Goal: Task Accomplishment & Management: Manage account settings

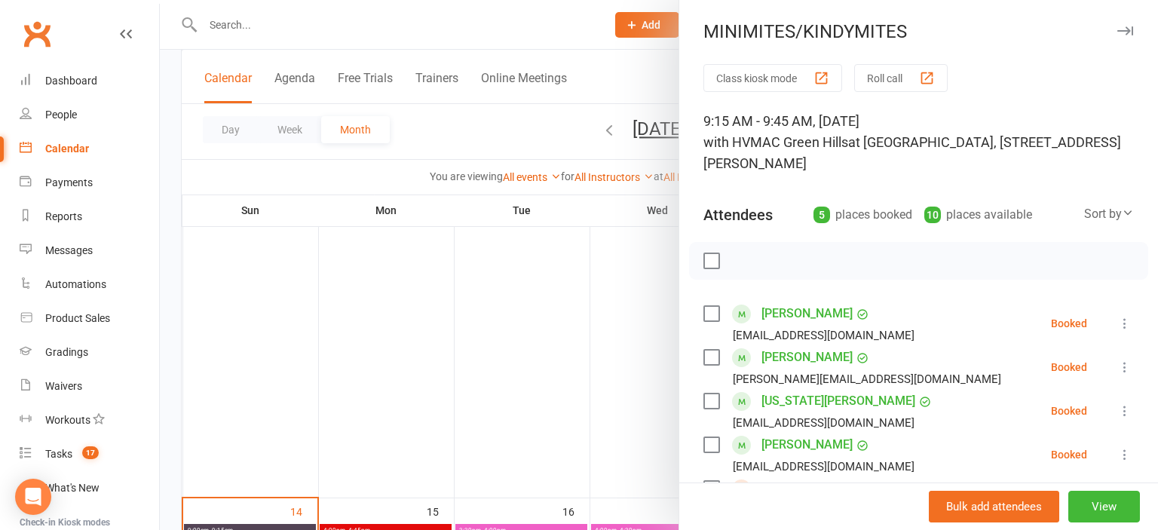
scroll to position [264, 0]
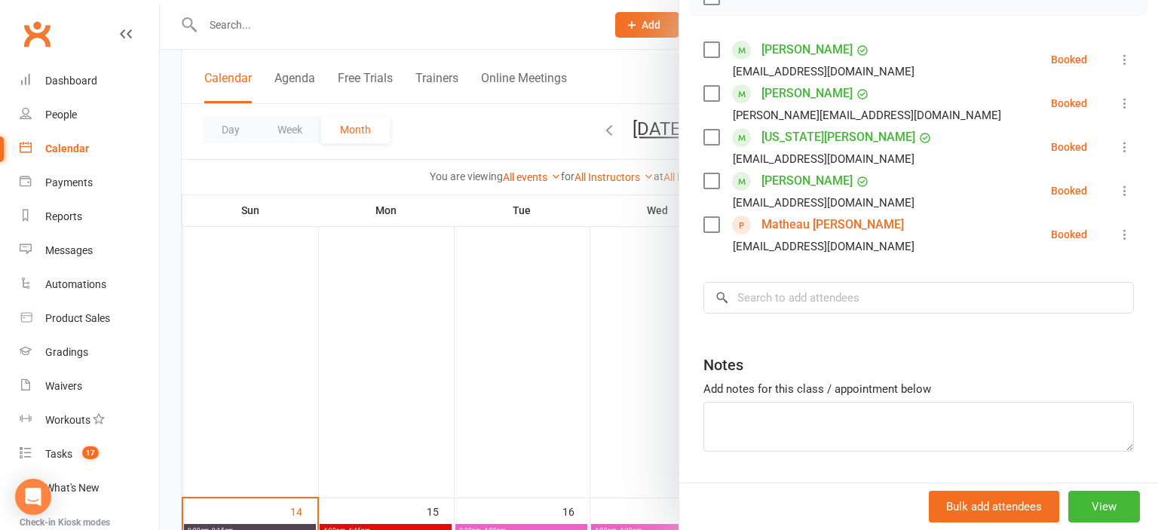
click at [958, 68] on li "Dallas Crosland Bec12345@live.com.au Booked More info Remove Check in Mark abse…" at bounding box center [918, 60] width 430 height 44
click at [255, 21] on div at bounding box center [659, 265] width 998 height 530
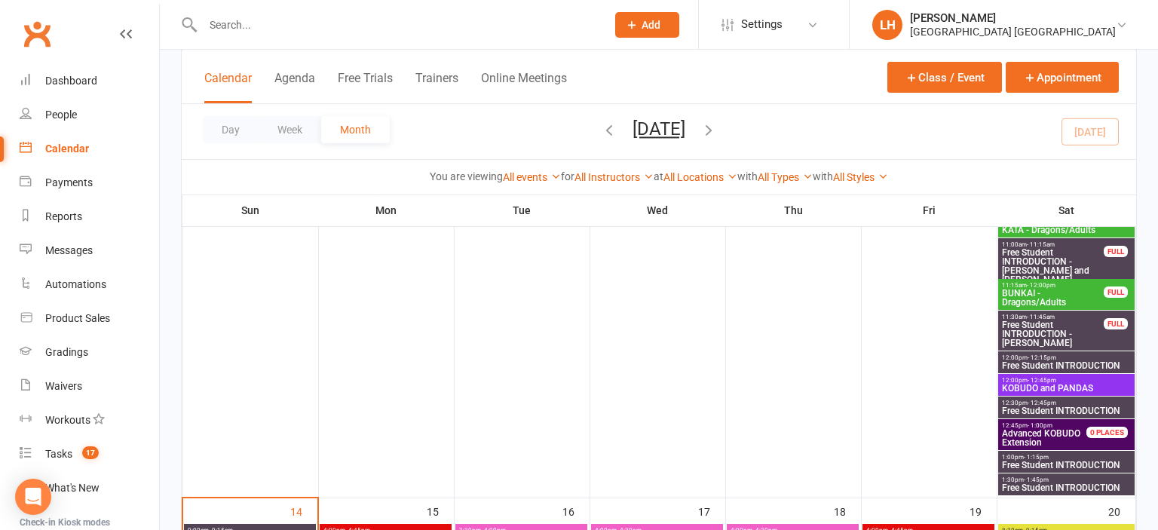
click at [246, 26] on input "text" at bounding box center [396, 24] width 397 height 21
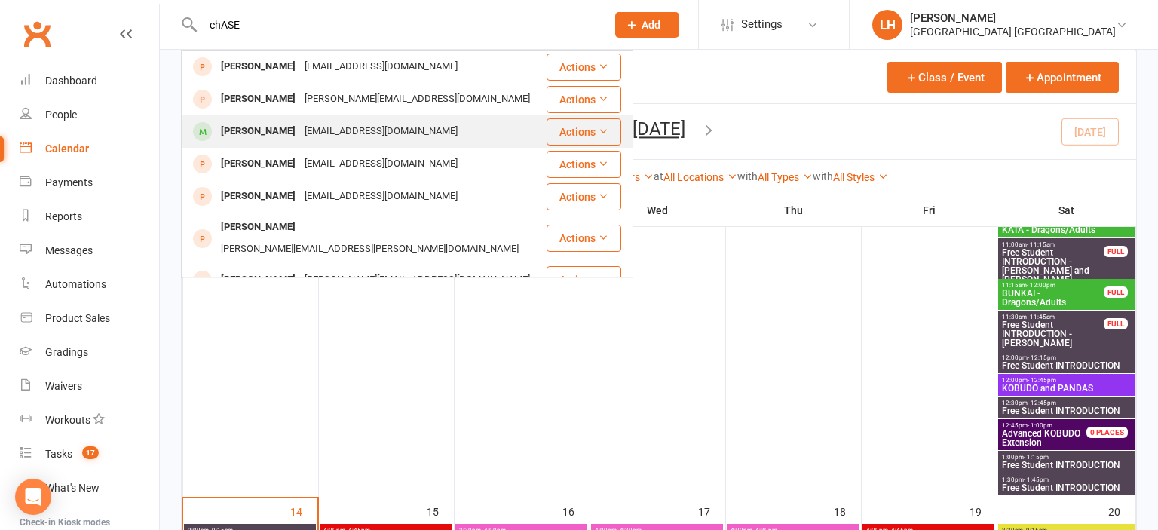
type input "chASE"
click at [258, 139] on div "Chase Kibble" at bounding box center [258, 132] width 84 height 22
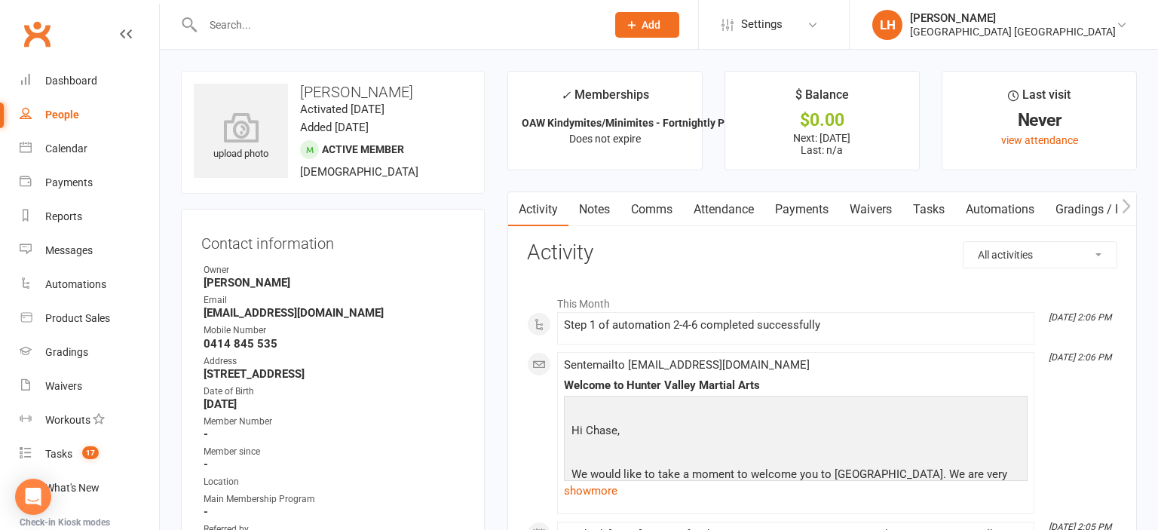
click at [728, 201] on link "Attendance" at bounding box center [723, 209] width 81 height 35
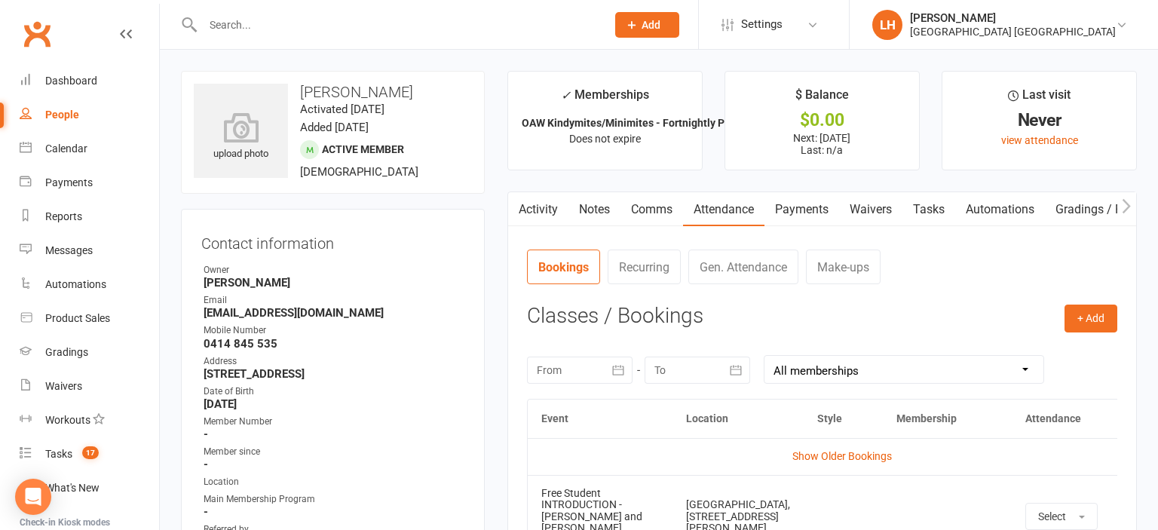
click at [801, 204] on link "Payments" at bounding box center [801, 209] width 75 height 35
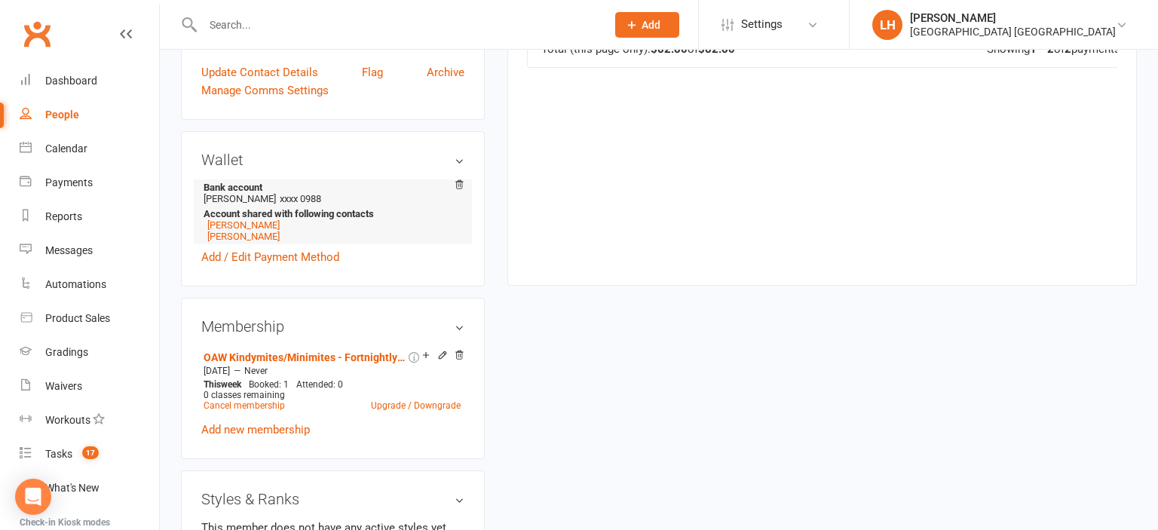
scroll to position [636, 0]
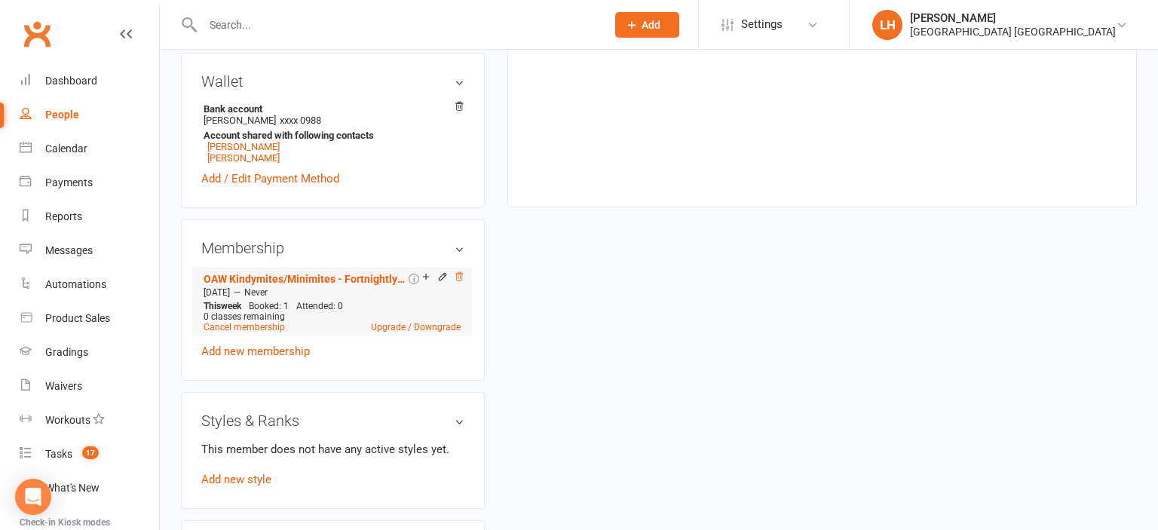
click at [461, 279] on icon at bounding box center [459, 276] width 11 height 11
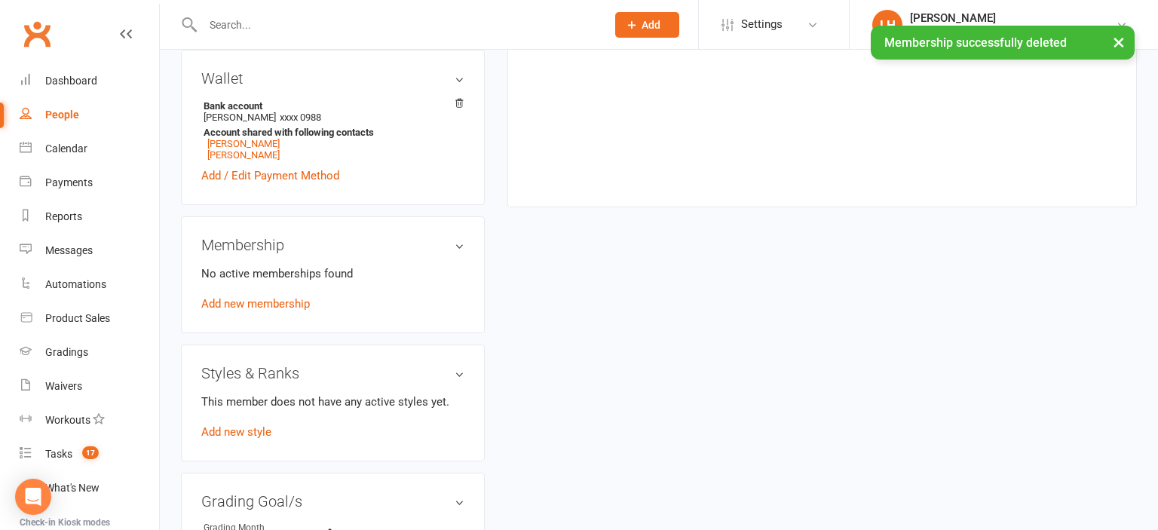
scroll to position [633, 0]
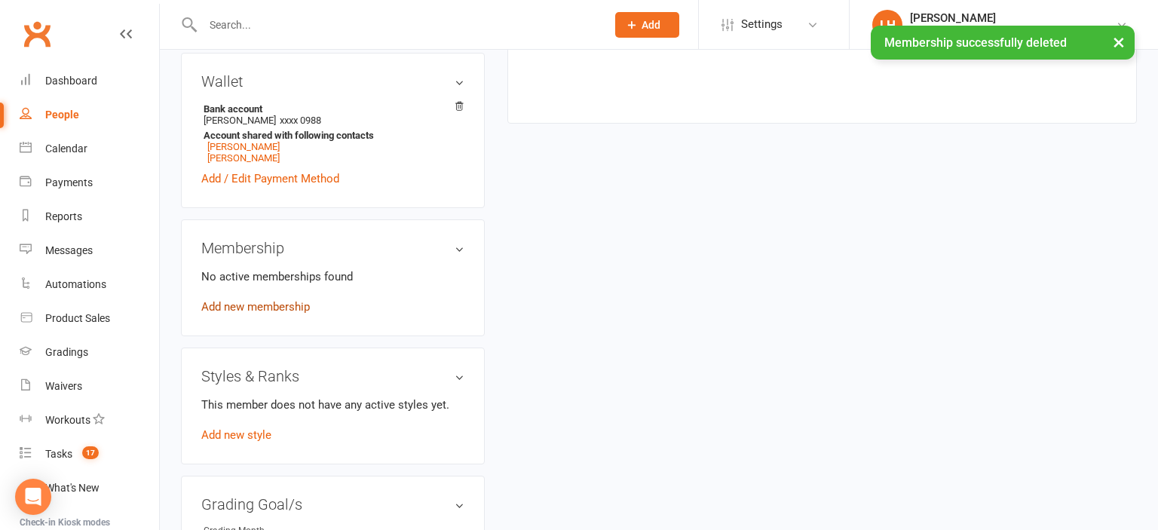
click at [281, 306] on link "Add new membership" at bounding box center [255, 307] width 109 height 14
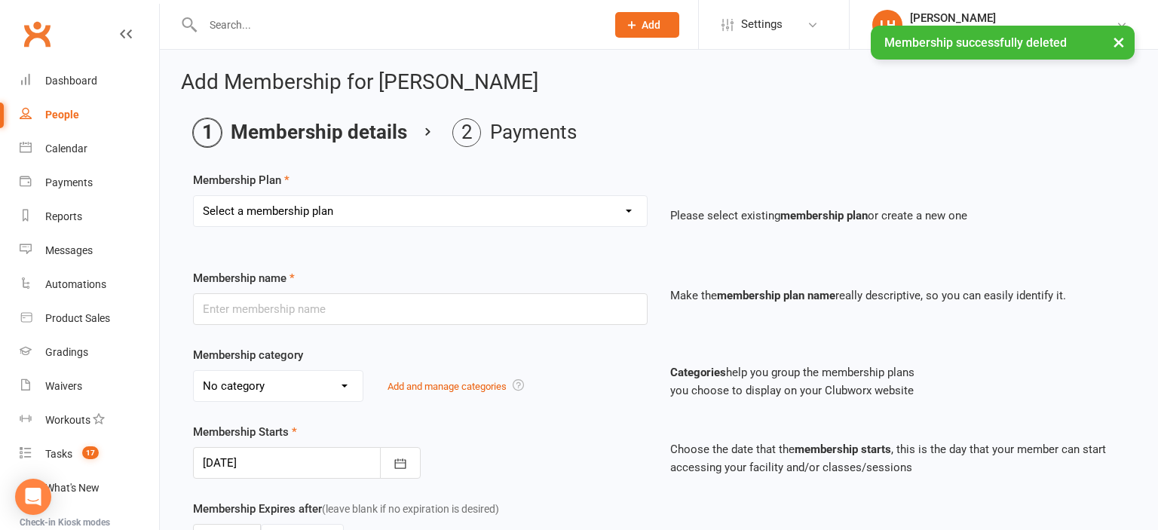
click at [194, 196] on select "Select a membership plan Create new Membership Plan Temporary Membership OFR BB…" at bounding box center [420, 211] width 453 height 30
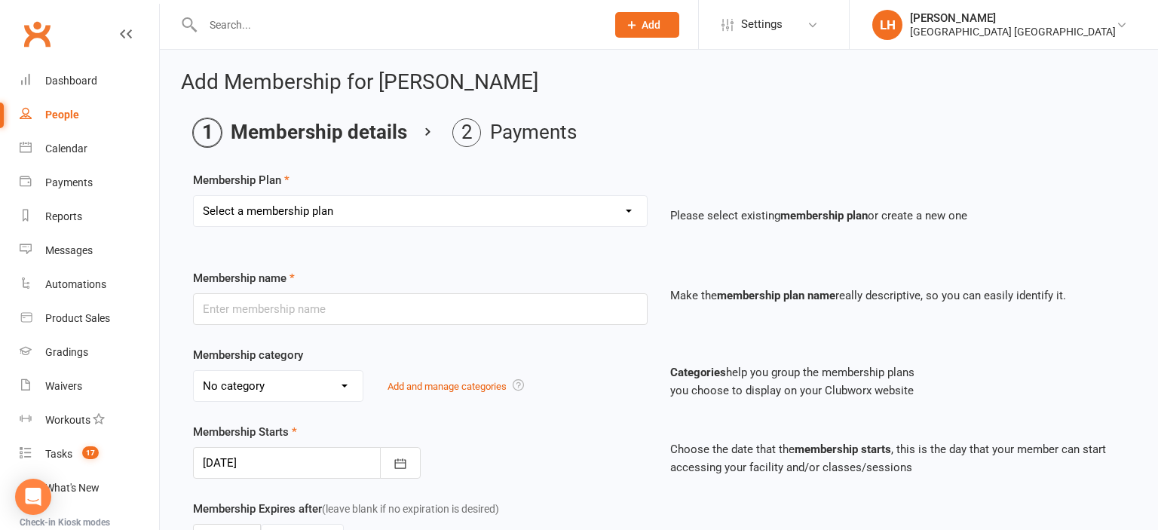
select select "4"
click option "OAW Kindymites/Minimites - Fortnightly Payment" at bounding box center [0, 0] width 0 height 0
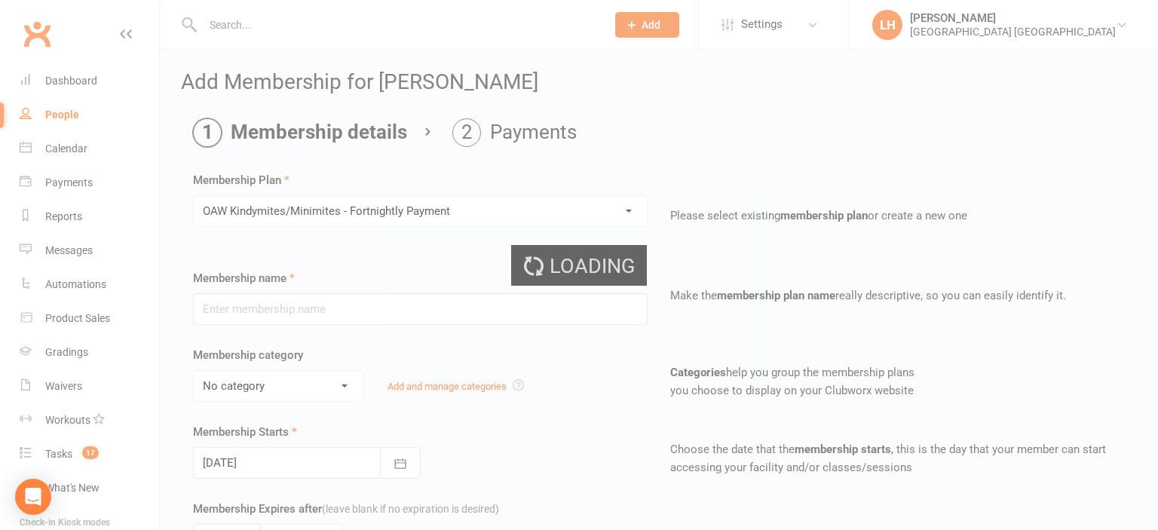
type input "OAW Kindymites/Minimites - Fortnightly Payment"
select select "12"
type input "0"
type input "1"
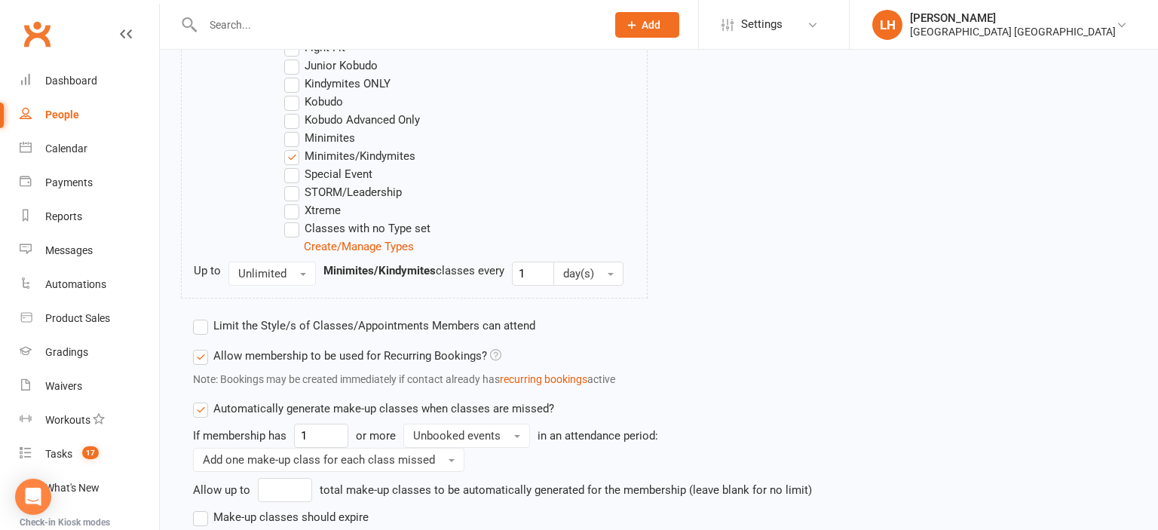
scroll to position [1024, 0]
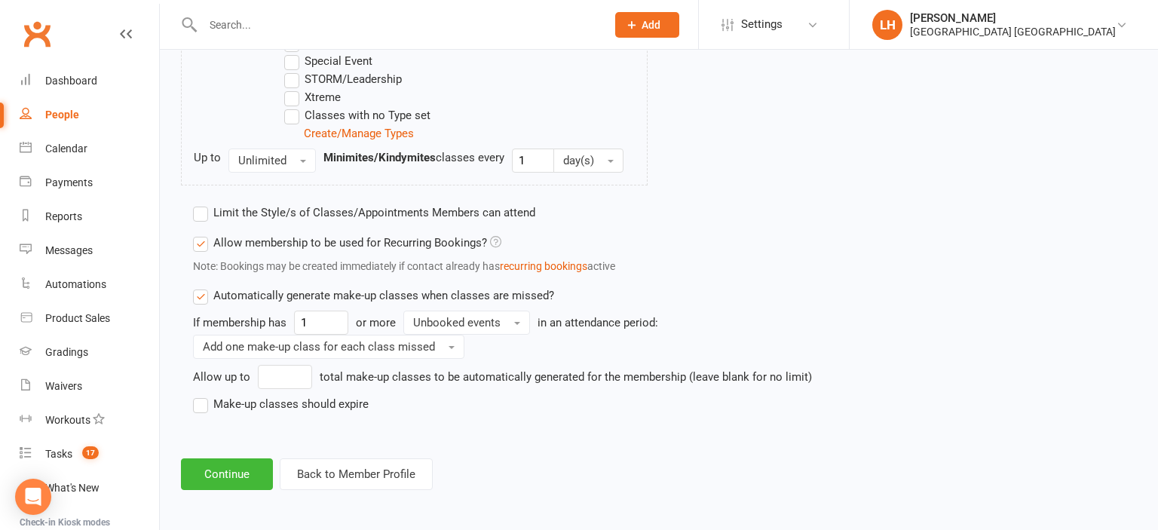
click at [203, 403] on label "Make-up classes should expire" at bounding box center [281, 404] width 176 height 18
click at [203, 395] on input "Make-up classes should expire" at bounding box center [198, 395] width 10 height 0
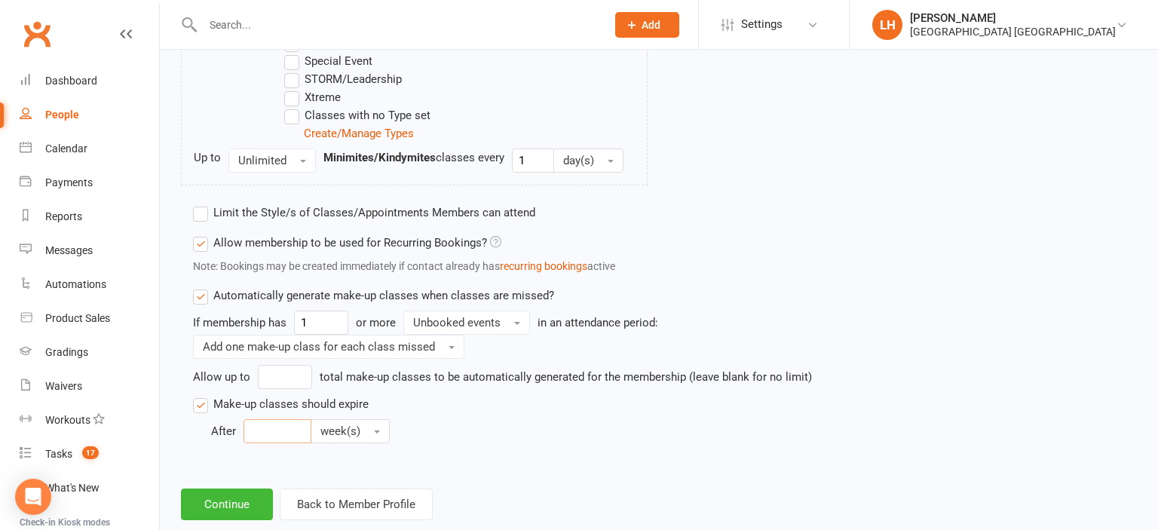
click at [289, 424] on input "number" at bounding box center [277, 431] width 68 height 24
type input "4"
click at [235, 504] on button "Continue" at bounding box center [227, 504] width 92 height 32
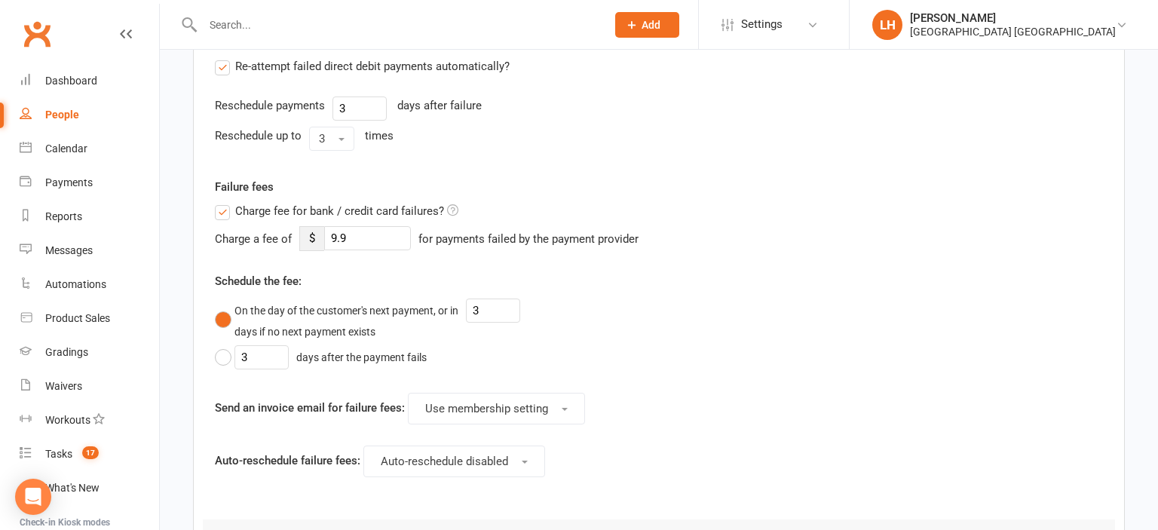
scroll to position [159, 0]
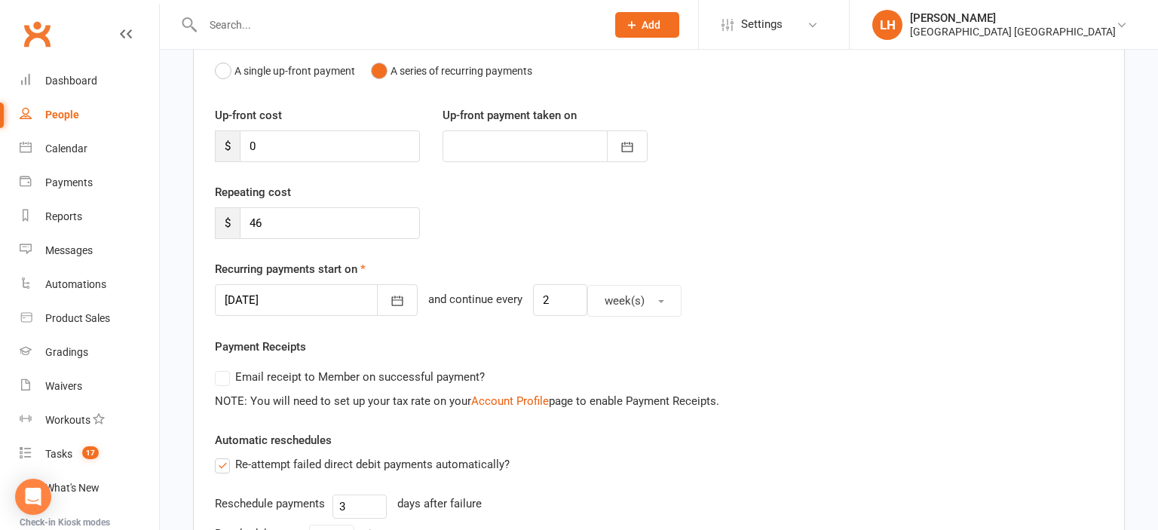
click at [871, 311] on div "21 Sep 2025 September 2025 Sun Mon Tue Wed Thu Fri Sat 36 31 01 02 03 04 05 06 …" at bounding box center [659, 300] width 888 height 32
click at [308, 230] on input "46" at bounding box center [330, 223] width 180 height 32
click at [308, 229] on input "46" at bounding box center [330, 223] width 180 height 32
type input "41.40"
click at [390, 304] on icon "button" at bounding box center [397, 300] width 15 height 15
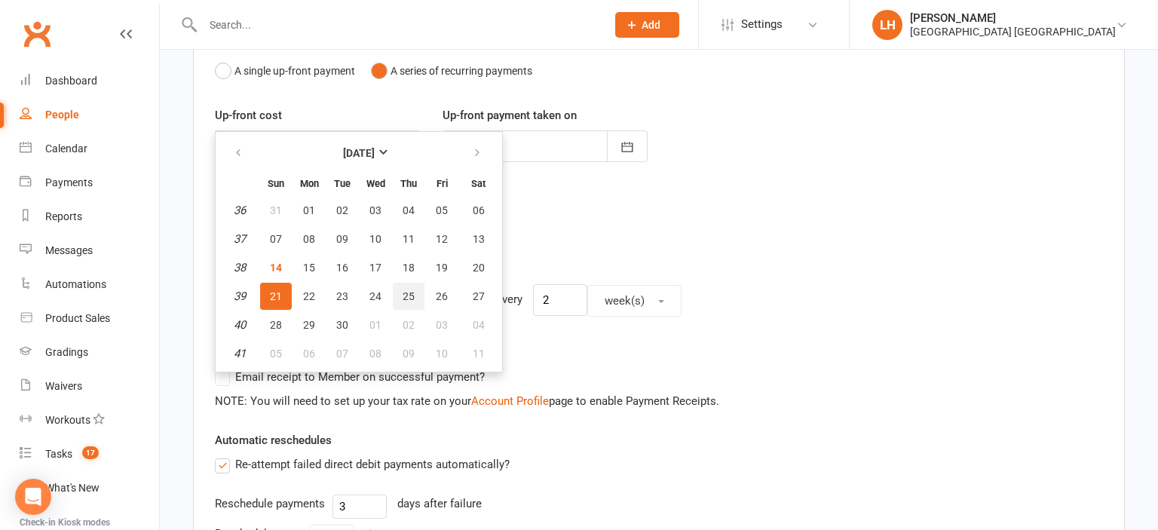
click at [409, 296] on span "25" at bounding box center [409, 296] width 12 height 12
type input "25 Sep 2025"
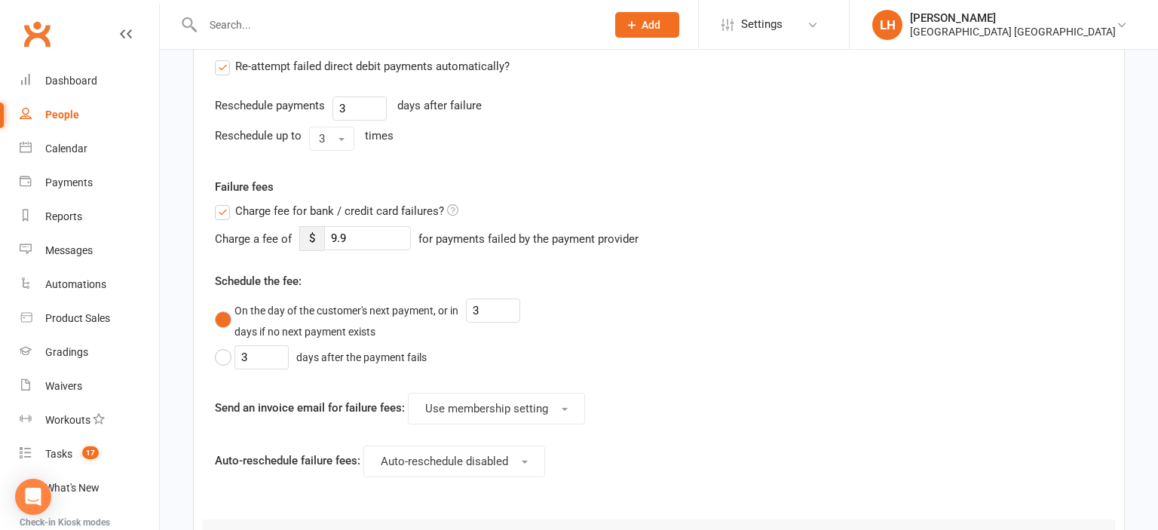
click at [222, 216] on label "Charge fee for bank / credit card failures?" at bounding box center [336, 211] width 243 height 18
click at [222, 202] on input "Charge fee for bank / credit card failures?" at bounding box center [336, 202] width 243 height 0
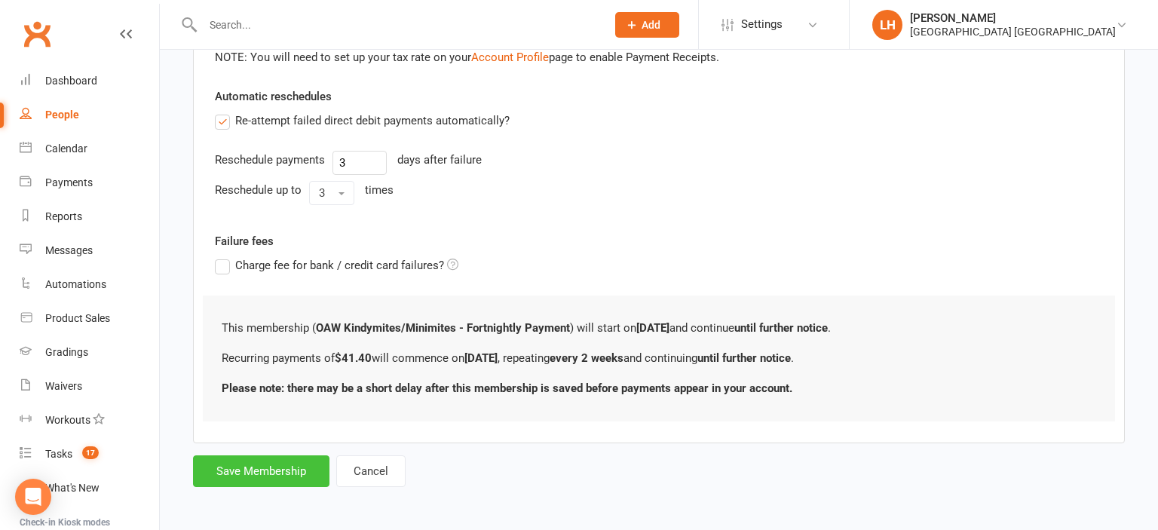
click at [269, 462] on button "Save Membership" at bounding box center [261, 471] width 136 height 32
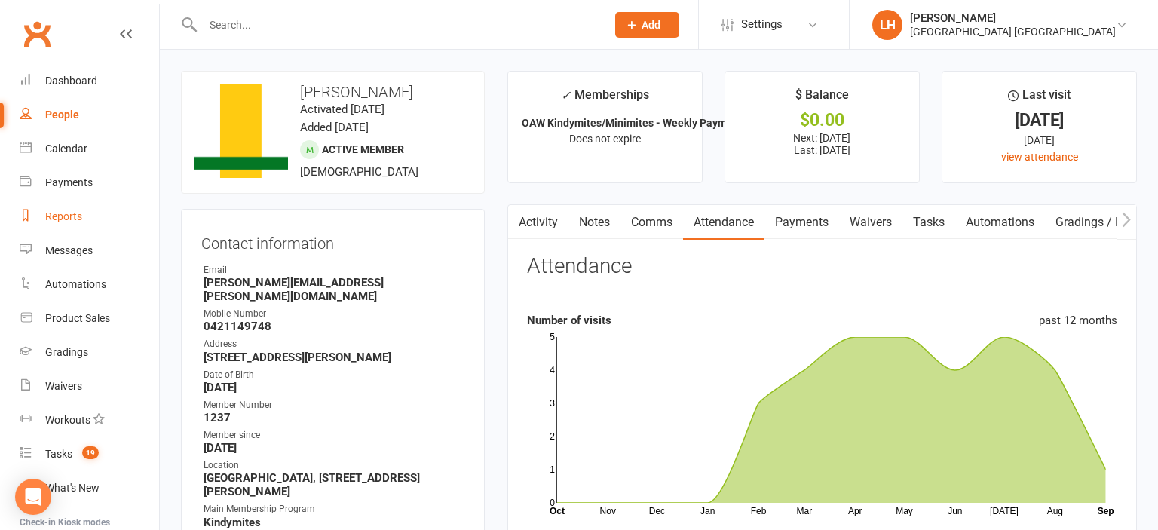
click at [70, 222] on div "Reports" at bounding box center [63, 216] width 37 height 12
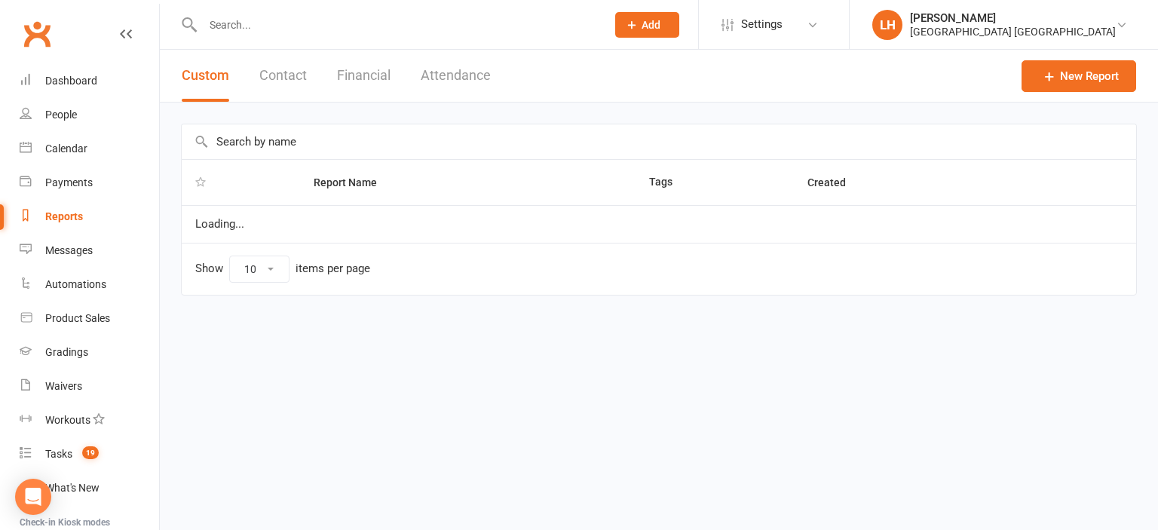
select select "25"
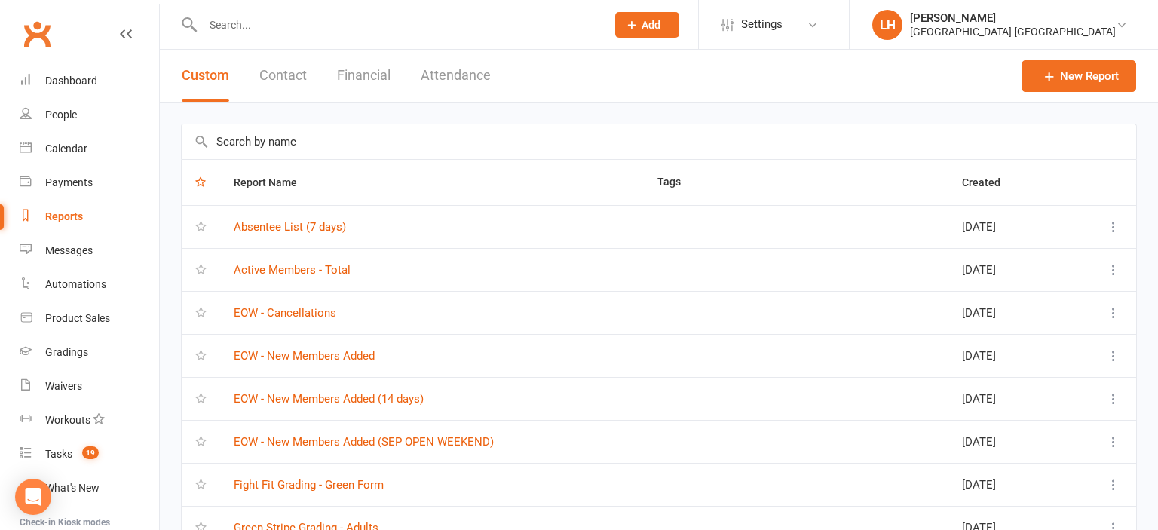
click at [418, 430] on td "EOW - New Members Added (SEP OPEN WEEKEND)" at bounding box center [432, 441] width 424 height 43
click at [415, 439] on link "EOW - New Members Added (SEP OPEN WEEKEND)" at bounding box center [364, 442] width 260 height 14
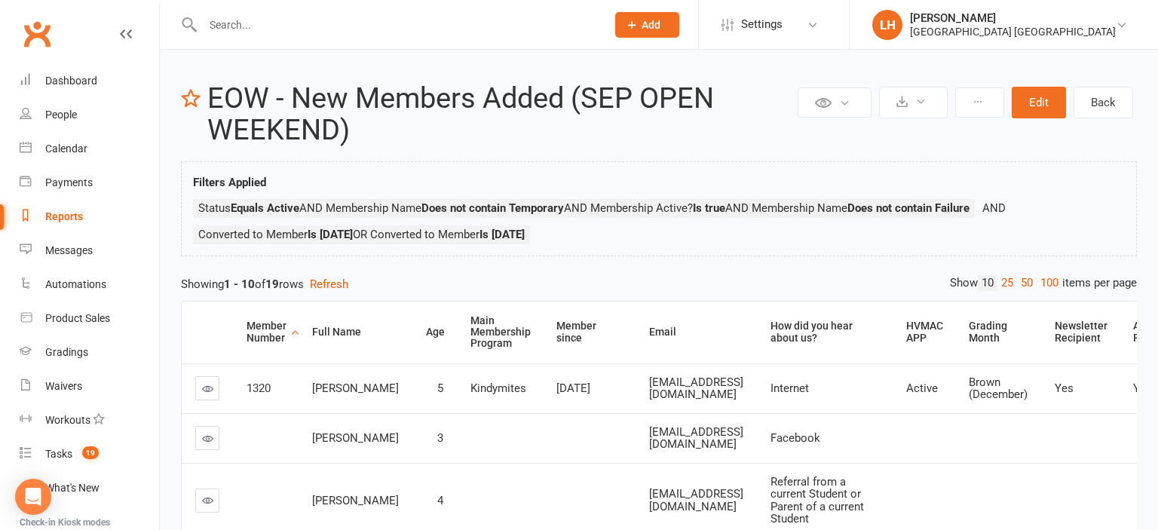
click at [318, 44] on div at bounding box center [388, 24] width 415 height 49
click at [301, 35] on input "text" at bounding box center [396, 24] width 397 height 21
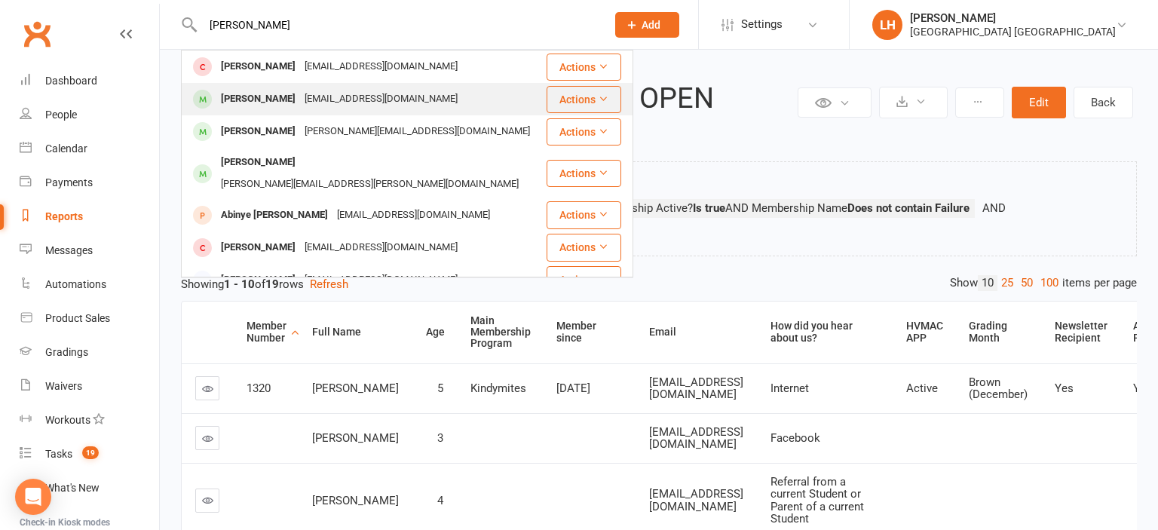
type input "ABIGAIL"
click at [303, 103] on div "danacurrie87@yahoo.com" at bounding box center [381, 99] width 162 height 22
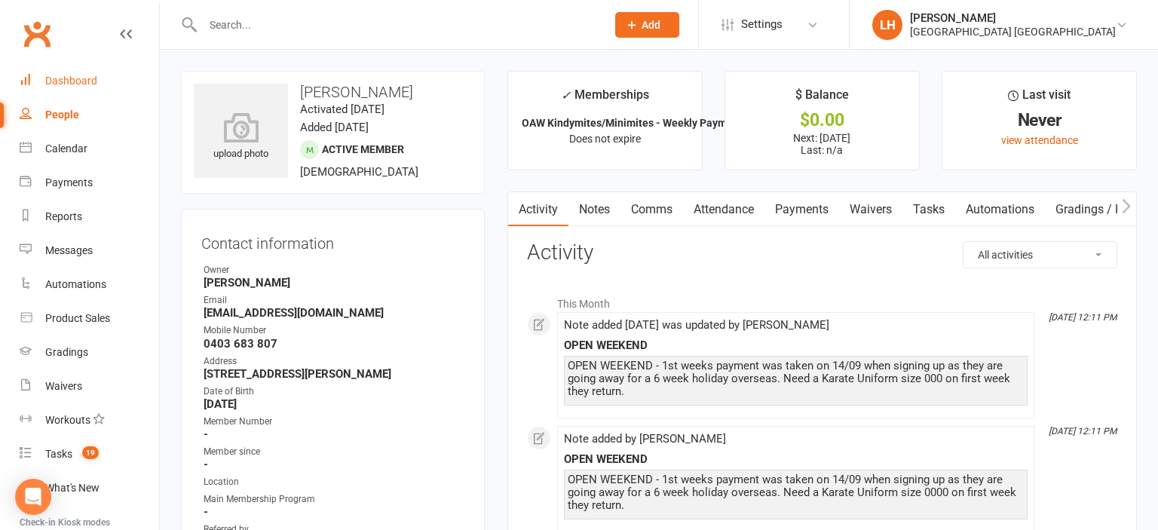
click at [75, 80] on div "Dashboard" at bounding box center [71, 81] width 52 height 12
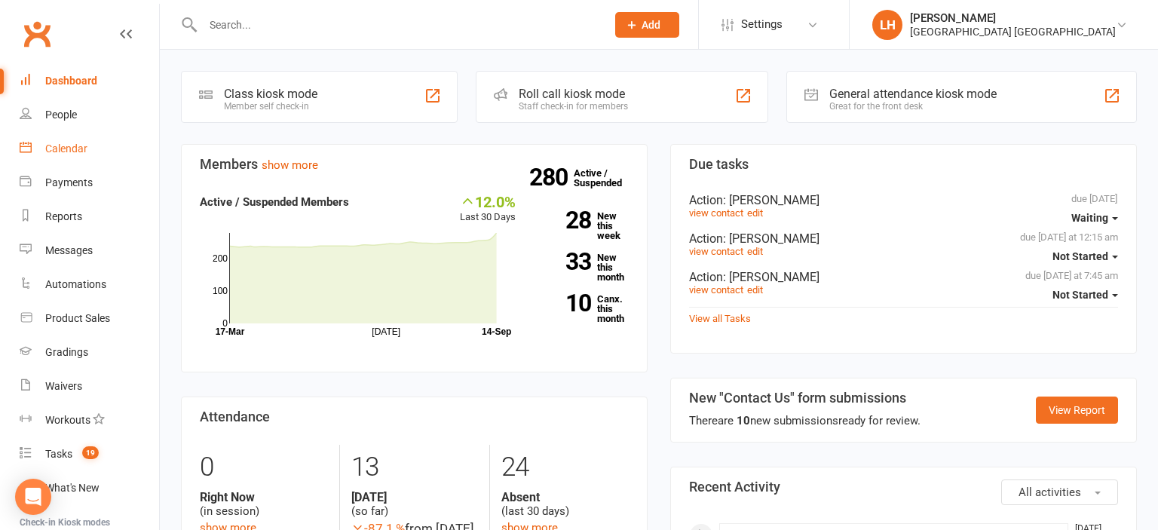
click at [86, 156] on link "Calendar" at bounding box center [89, 149] width 139 height 34
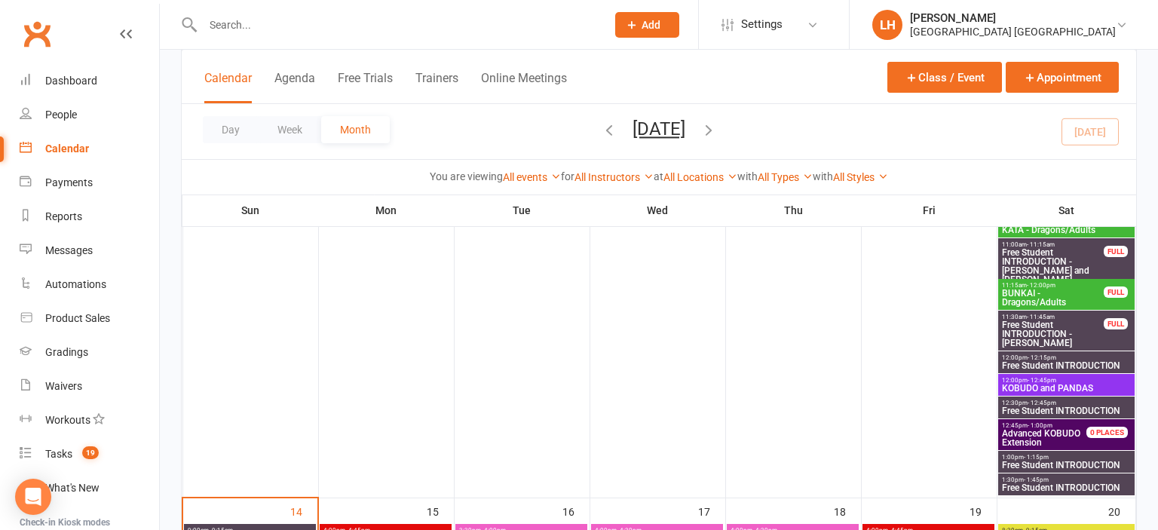
scroll to position [796, 0]
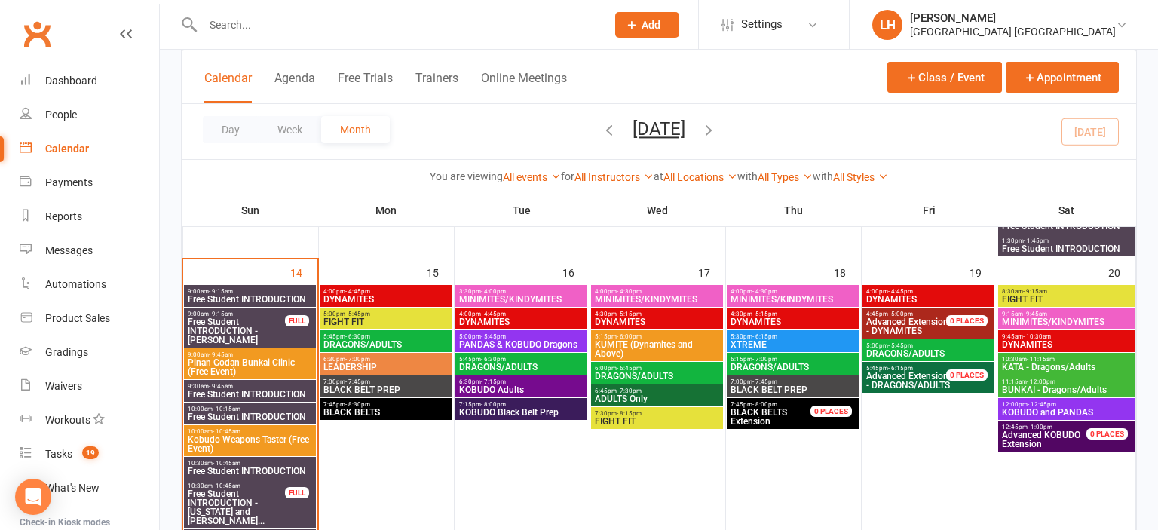
click at [359, 293] on span "- 4:45pm" at bounding box center [357, 291] width 25 height 7
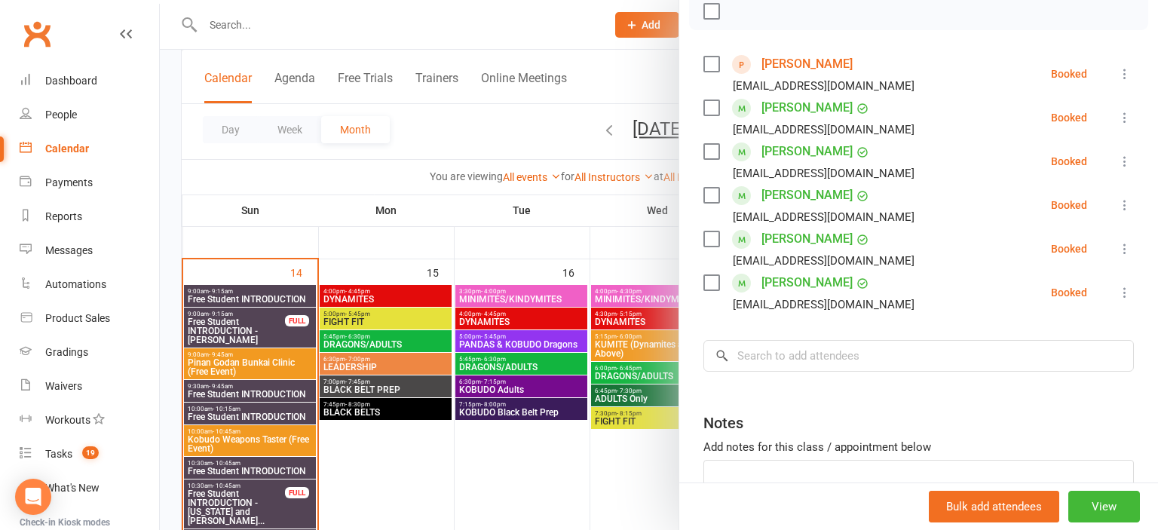
scroll to position [351, 0]
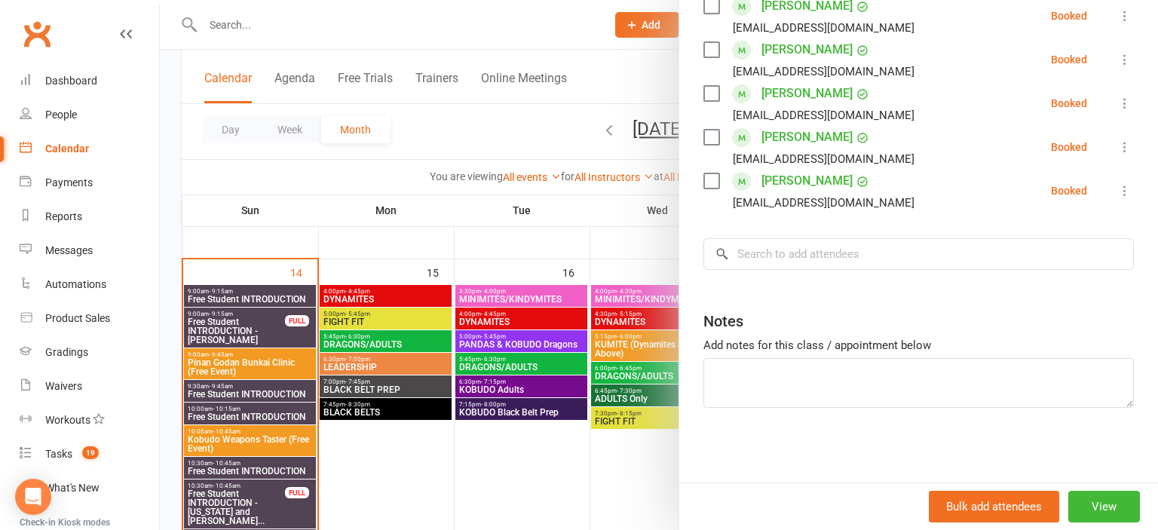
click at [400, 293] on div at bounding box center [659, 265] width 998 height 530
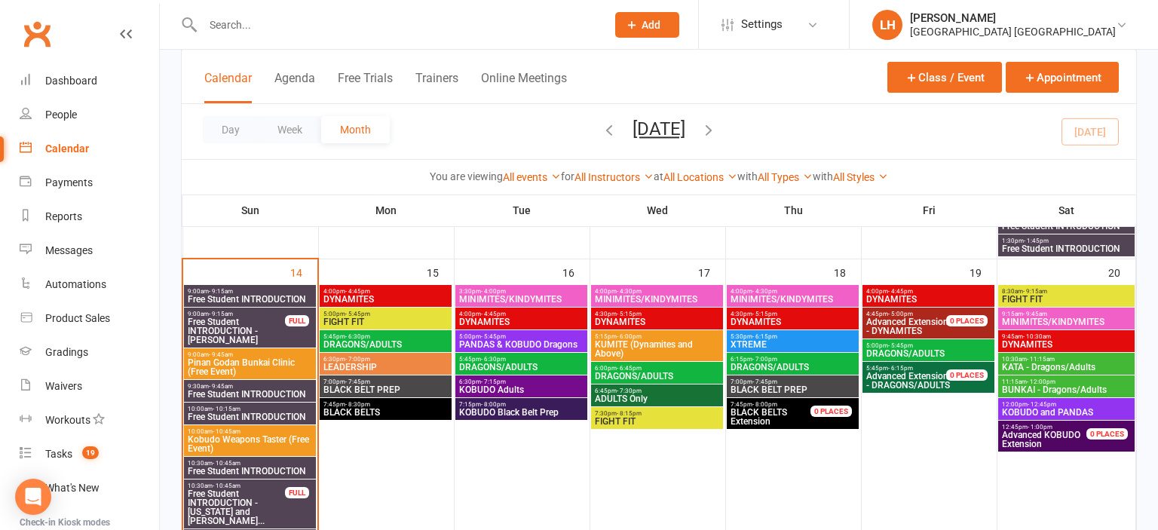
click at [382, 315] on span "5:00pm - 5:45pm" at bounding box center [386, 314] width 126 height 7
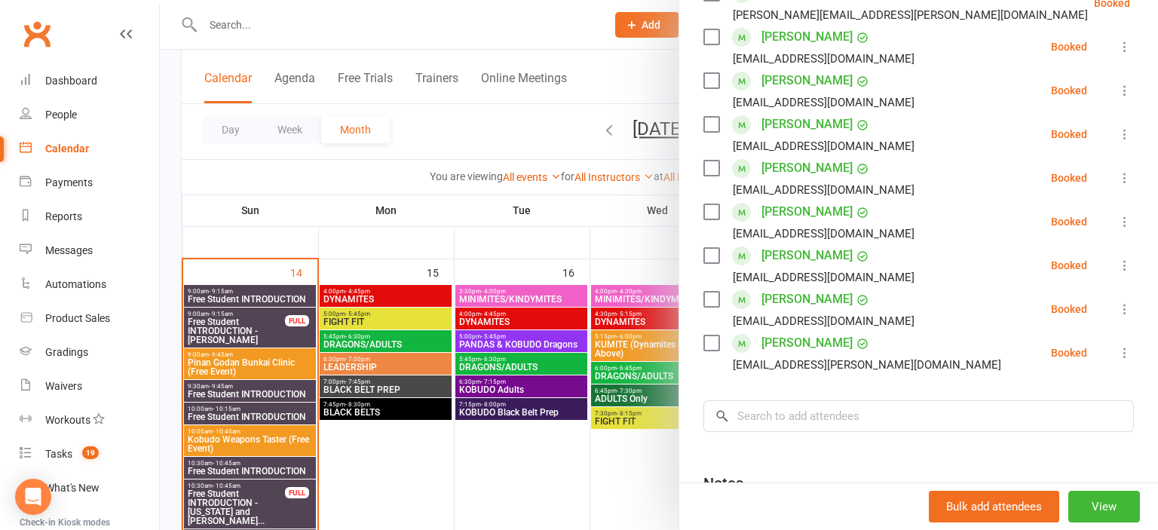
scroll to position [570, 0]
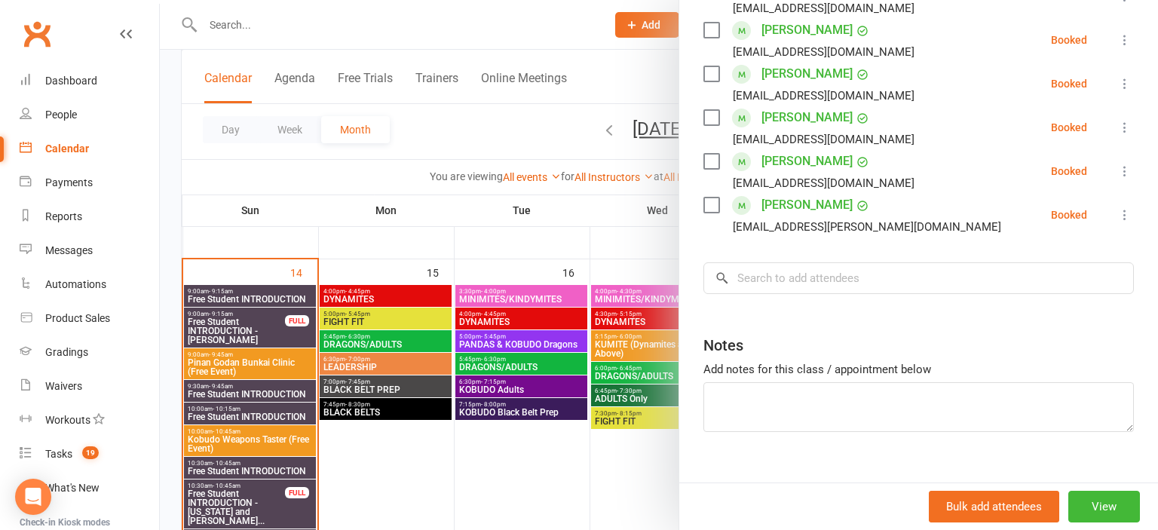
click at [390, 349] on div at bounding box center [659, 265] width 998 height 530
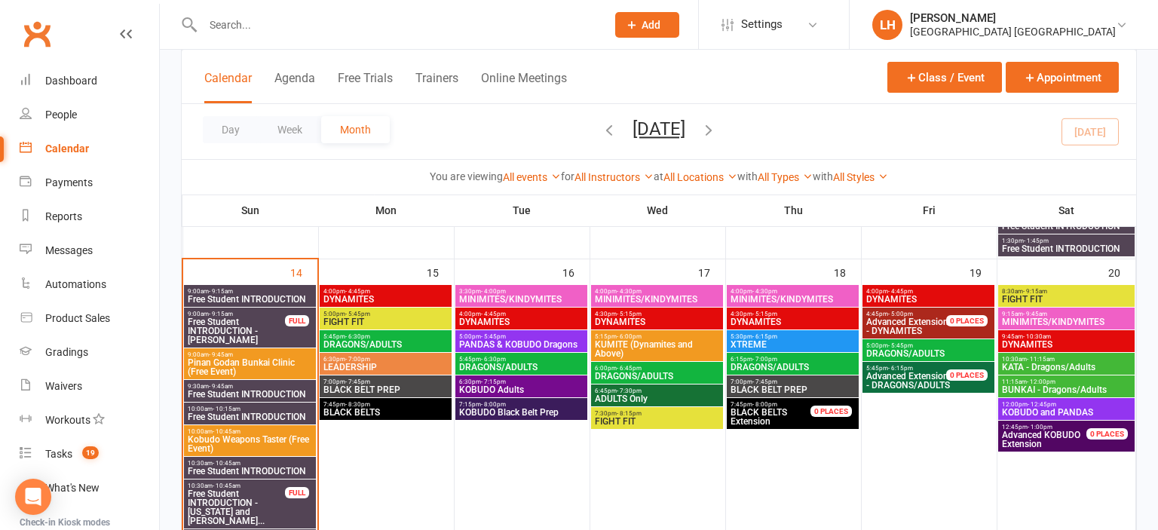
click at [401, 342] on span "DRAGONS/ADULTS" at bounding box center [386, 344] width 126 height 9
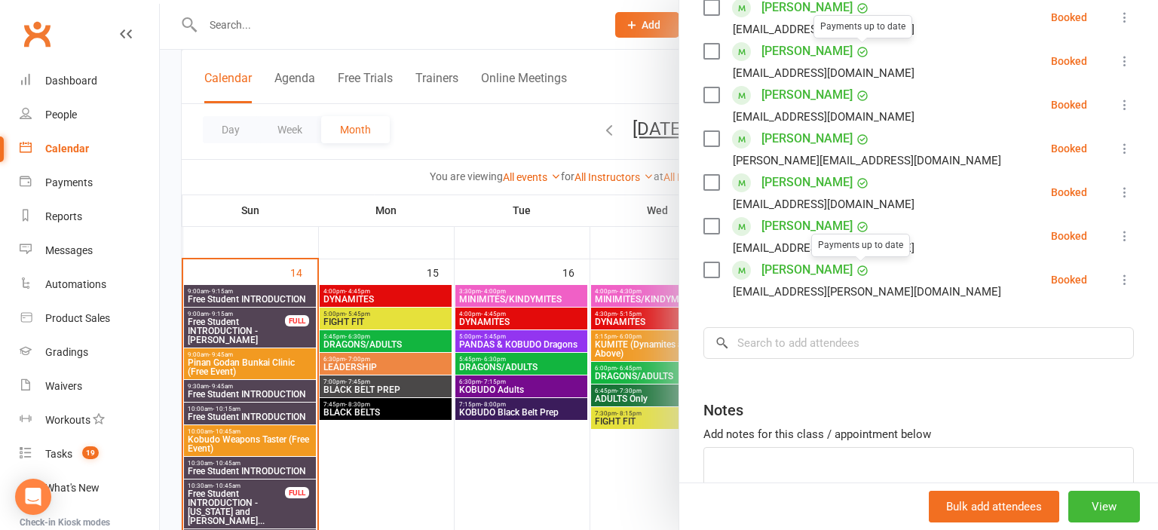
scroll to position [499, 0]
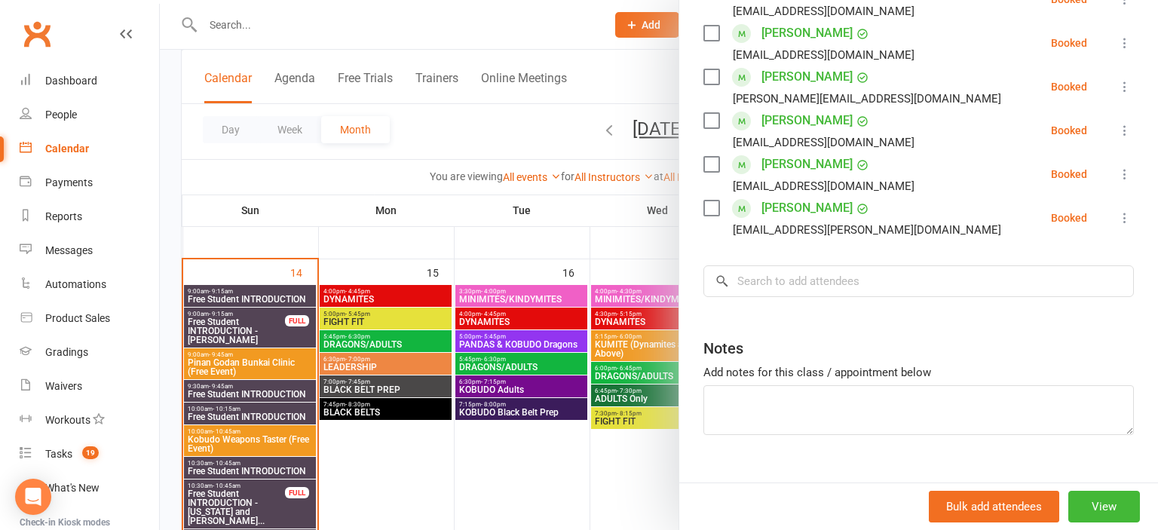
click at [449, 185] on div at bounding box center [659, 265] width 998 height 530
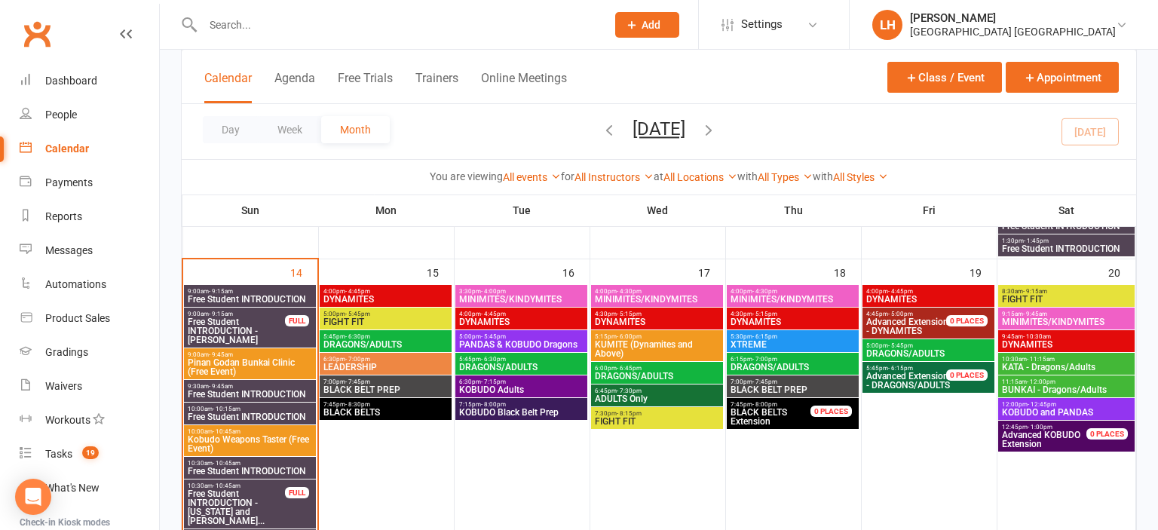
click at [530, 289] on span "3:30pm - 4:00pm" at bounding box center [521, 291] width 126 height 7
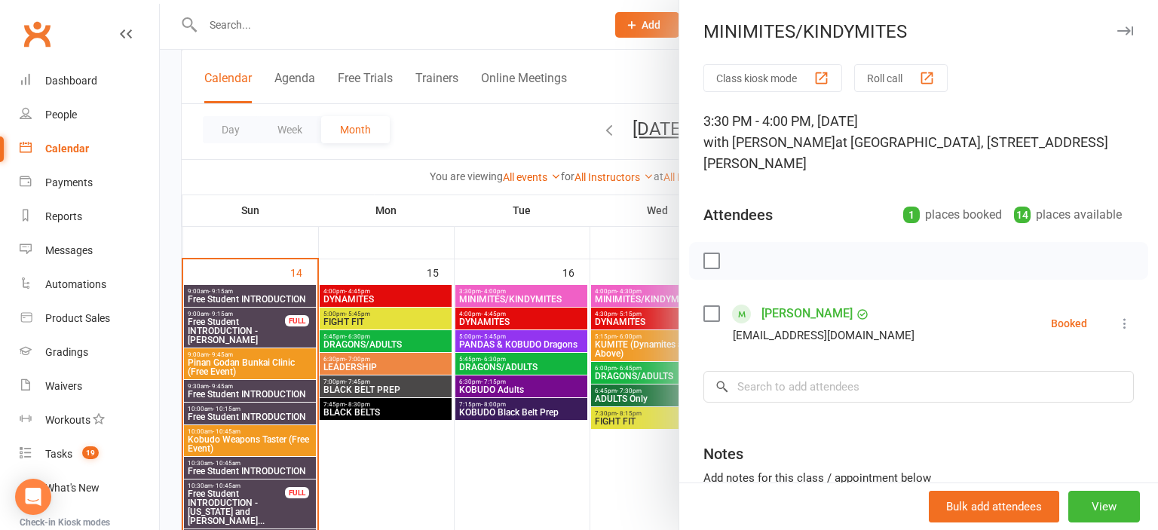
click at [547, 302] on div at bounding box center [659, 265] width 998 height 530
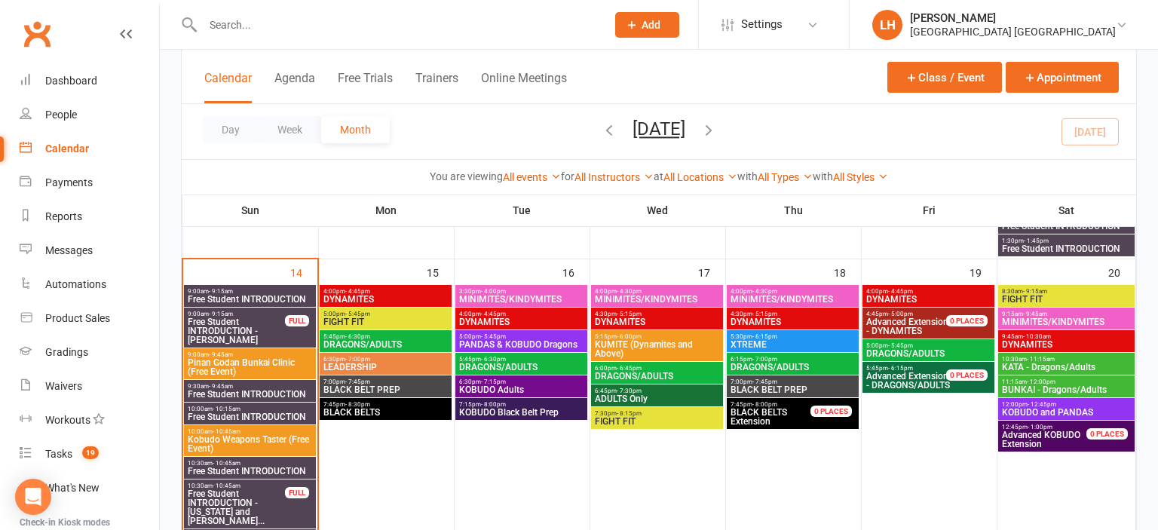
click at [541, 316] on span "4:00pm - 4:45pm" at bounding box center [521, 314] width 126 height 7
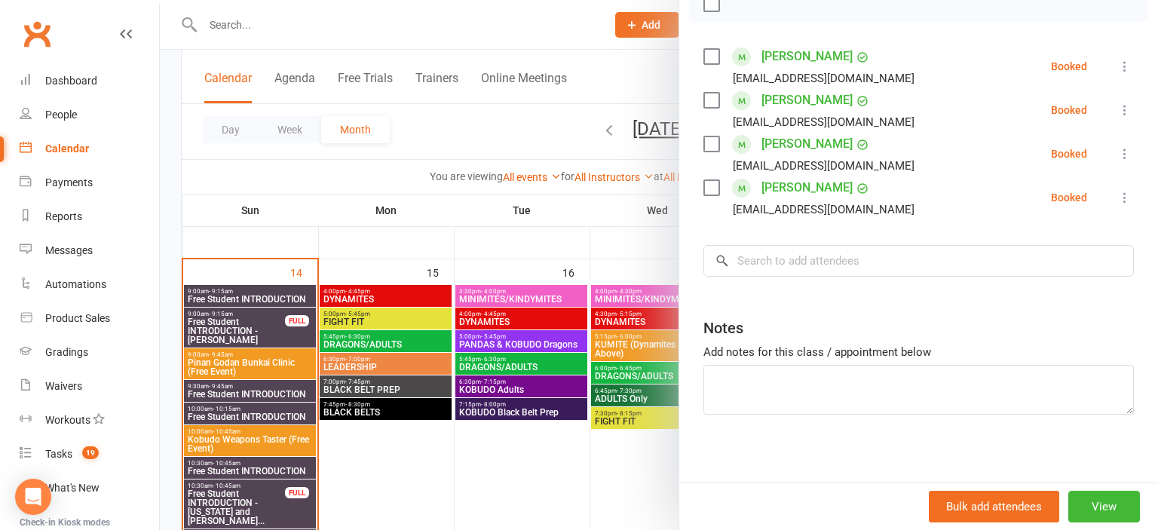
scroll to position [264, 0]
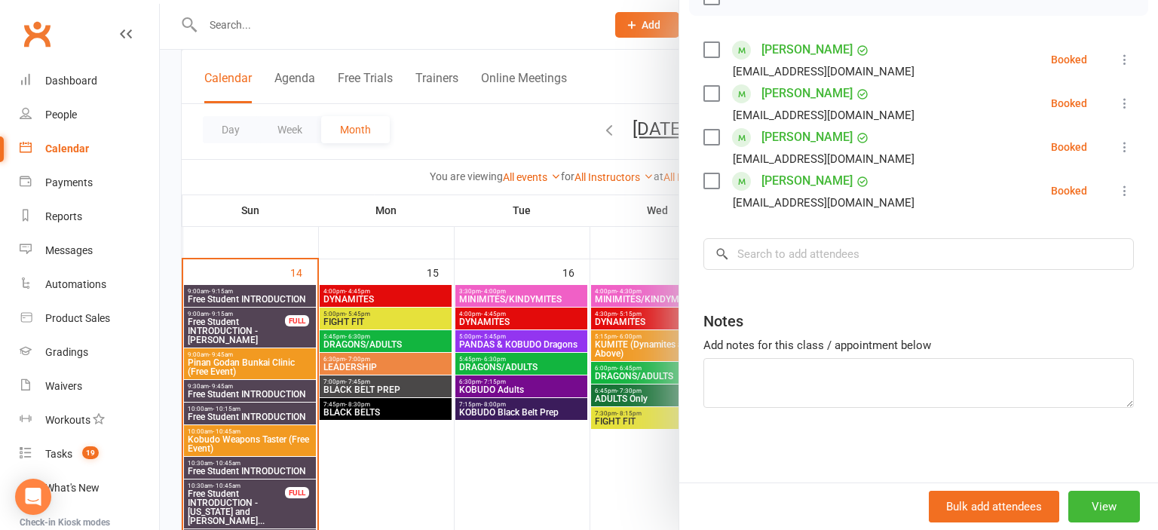
click at [574, 354] on div at bounding box center [659, 265] width 998 height 530
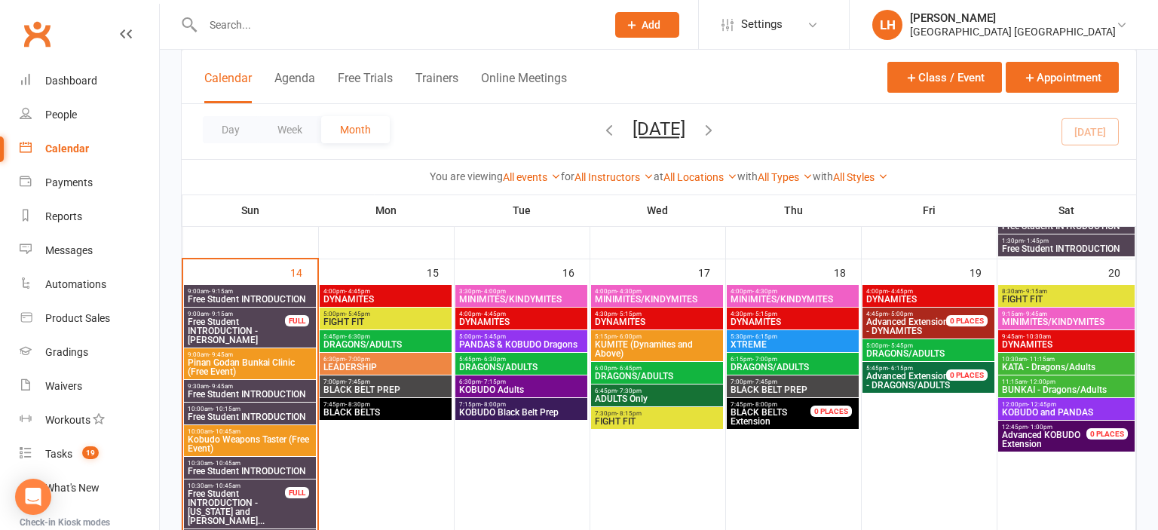
click at [535, 344] on span "PANDAS & KOBUDO Dragons" at bounding box center [521, 344] width 126 height 9
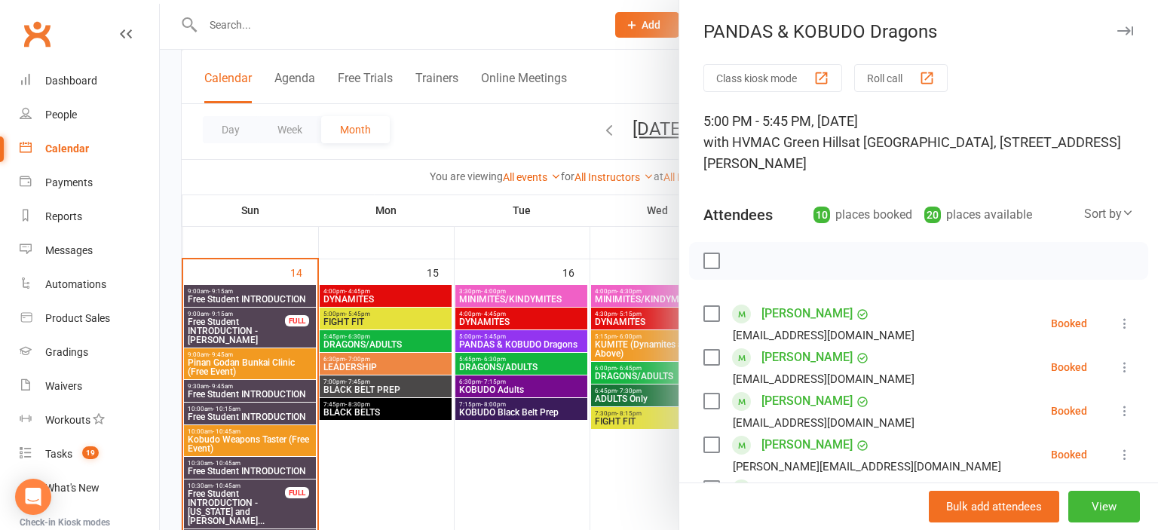
click at [464, 461] on div at bounding box center [659, 265] width 998 height 530
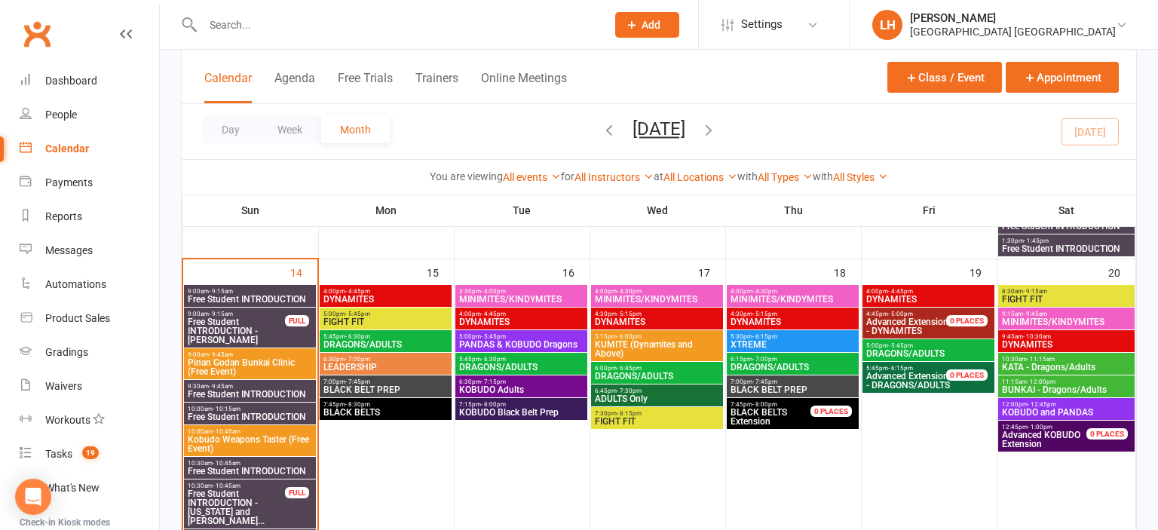
click at [502, 364] on span "DRAGONS/ADULTS" at bounding box center [521, 367] width 126 height 9
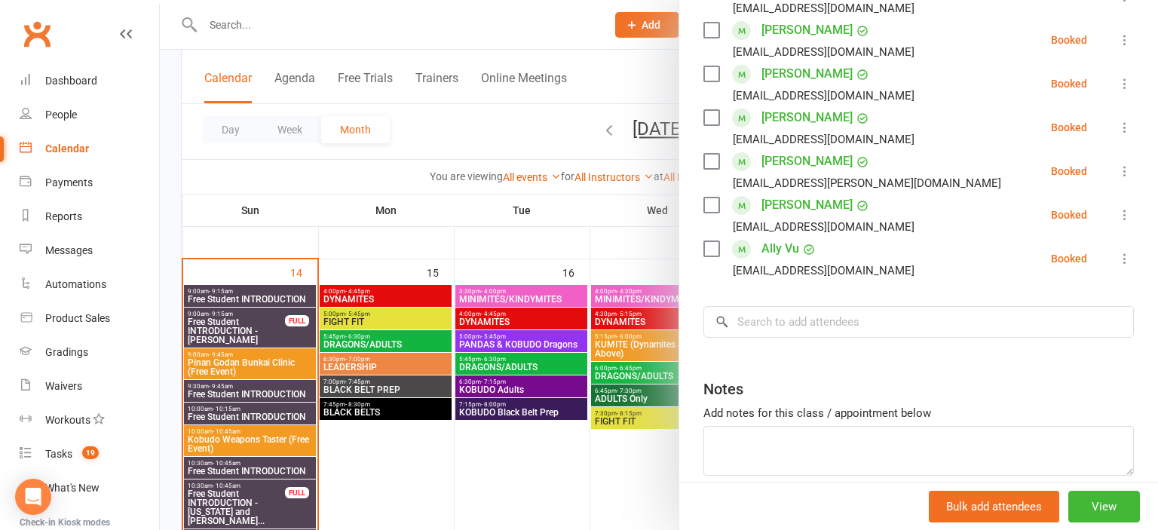
scroll to position [570, 0]
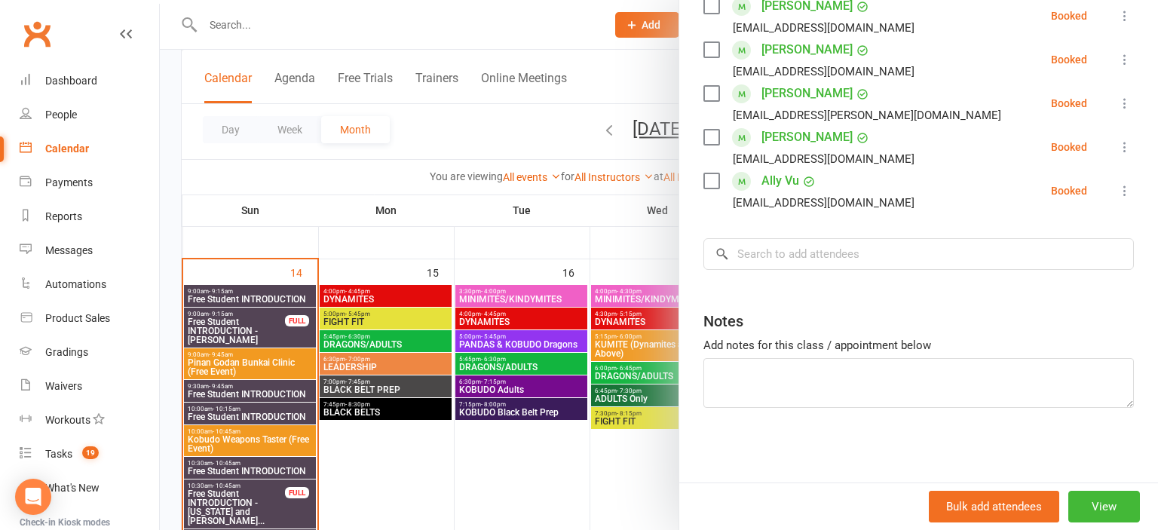
click at [531, 447] on div at bounding box center [659, 265] width 998 height 530
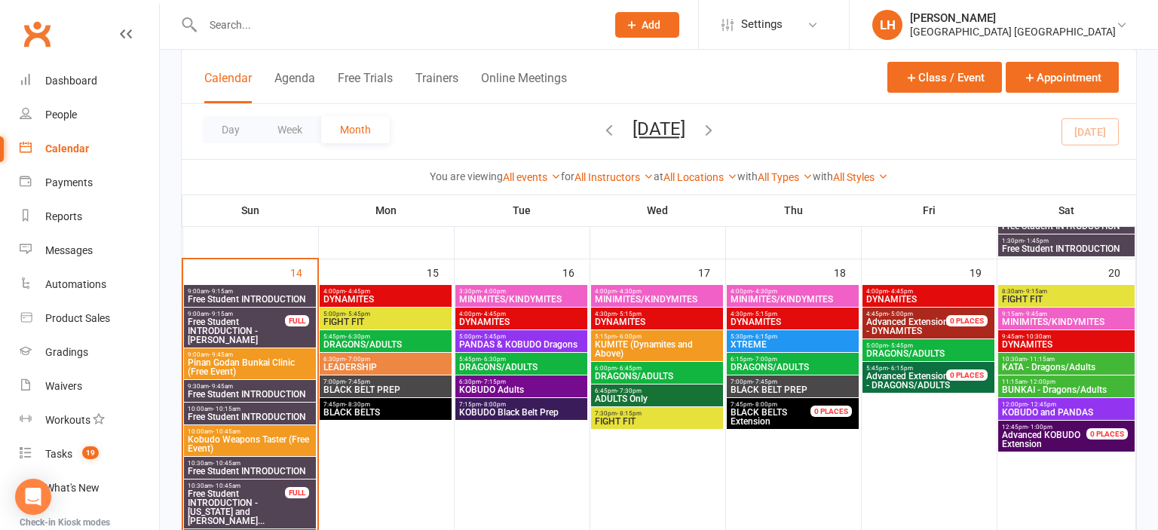
click at [642, 296] on span "MINIMITES/KINDYMITES" at bounding box center [657, 299] width 126 height 9
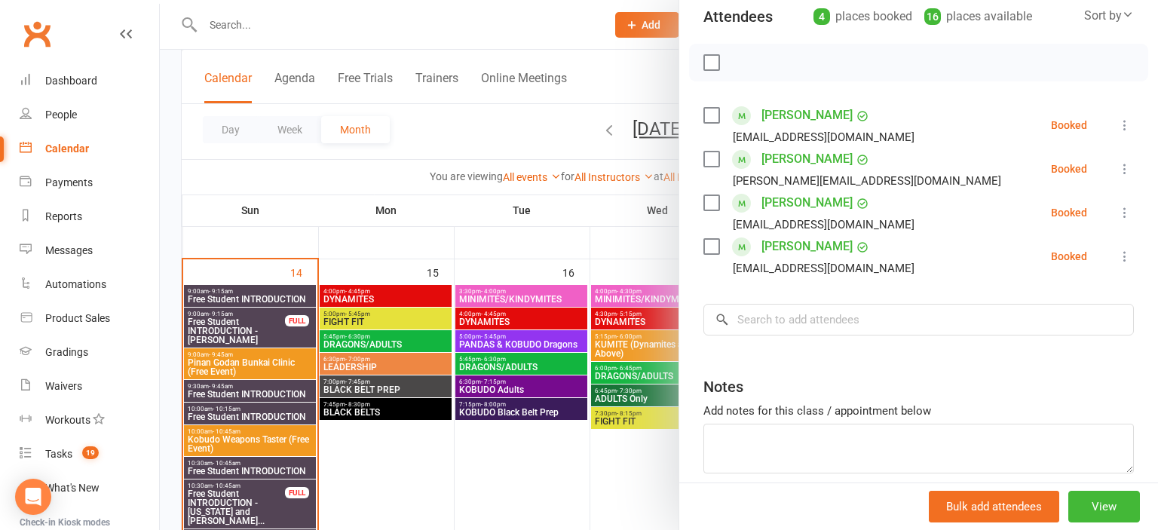
scroll to position [250, 0]
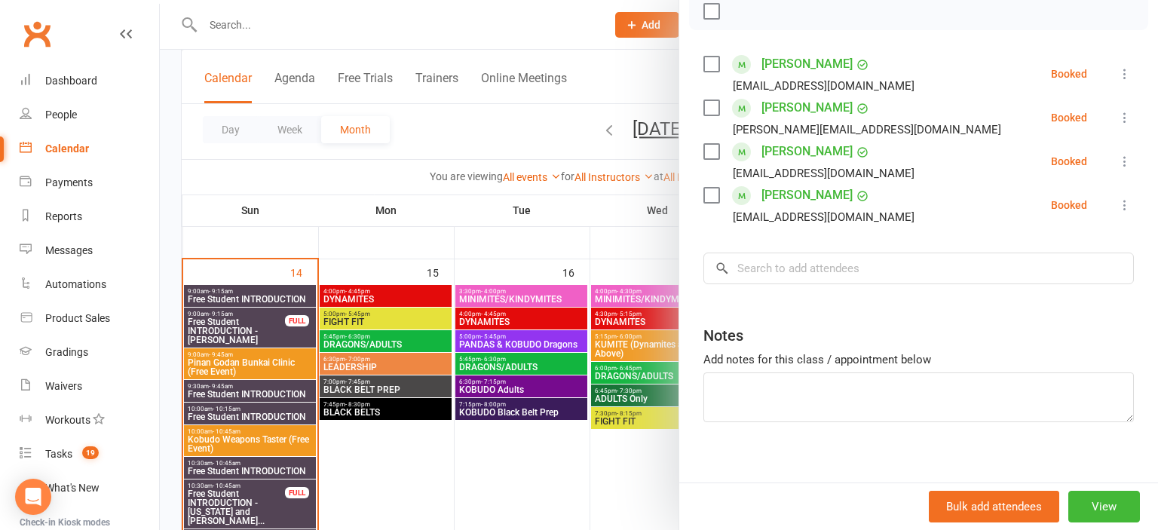
click at [444, 444] on div at bounding box center [659, 265] width 998 height 530
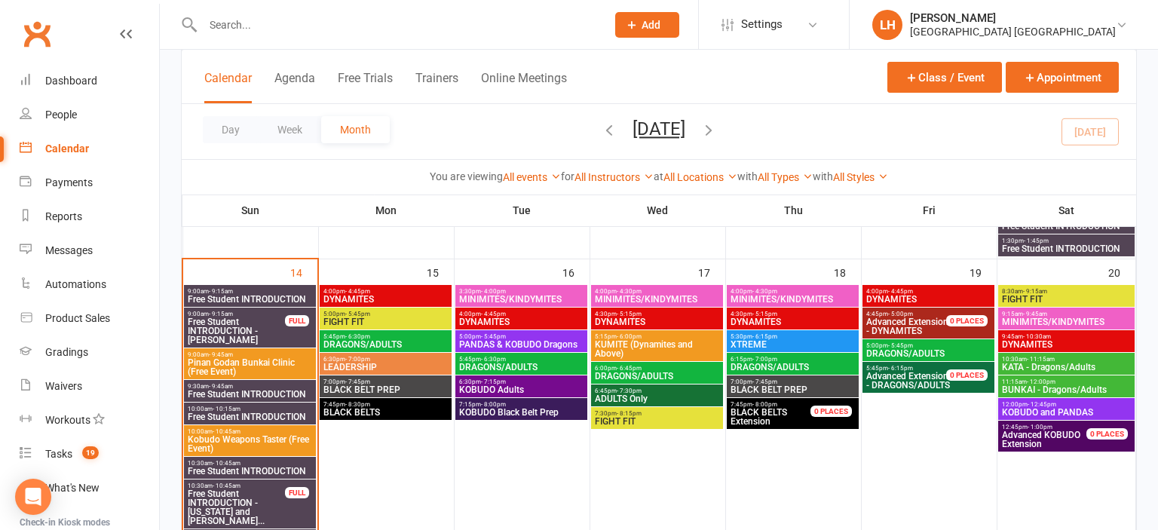
click at [635, 315] on span "- 5:15pm" at bounding box center [629, 314] width 25 height 7
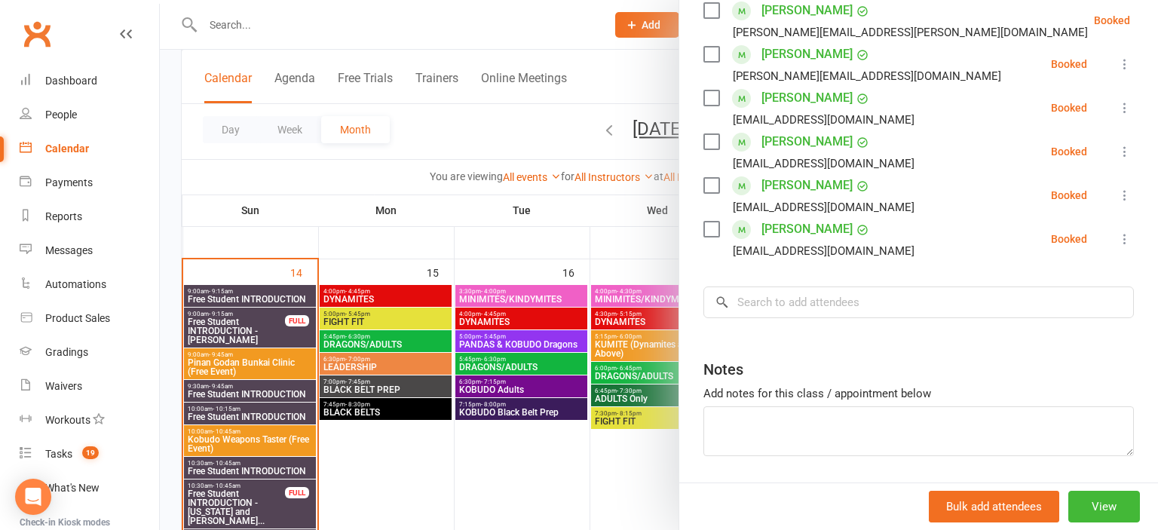
scroll to position [570, 0]
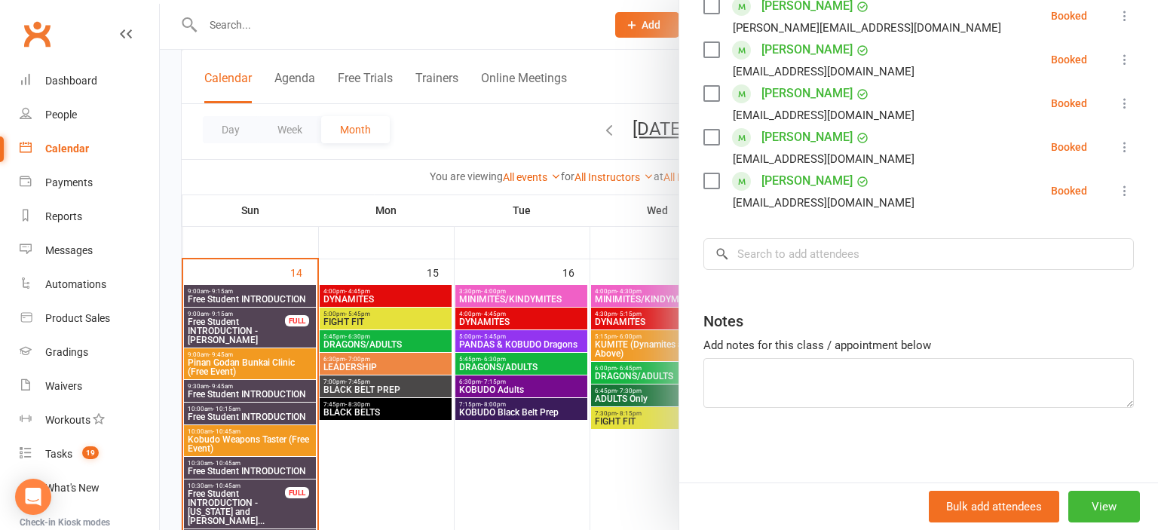
click at [544, 418] on div at bounding box center [659, 265] width 998 height 530
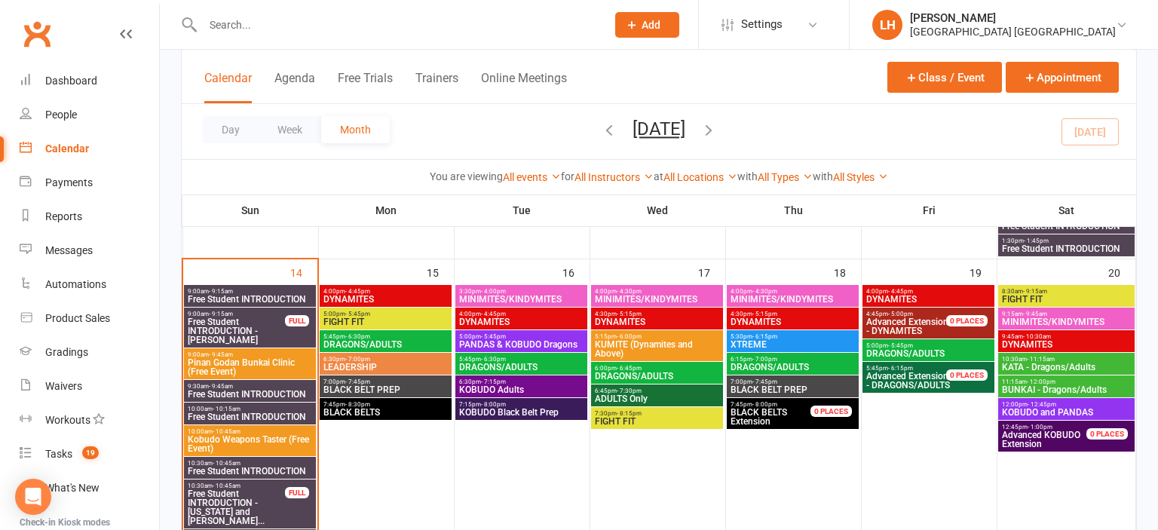
click at [653, 369] on span "6:00pm - 6:45pm" at bounding box center [657, 368] width 126 height 7
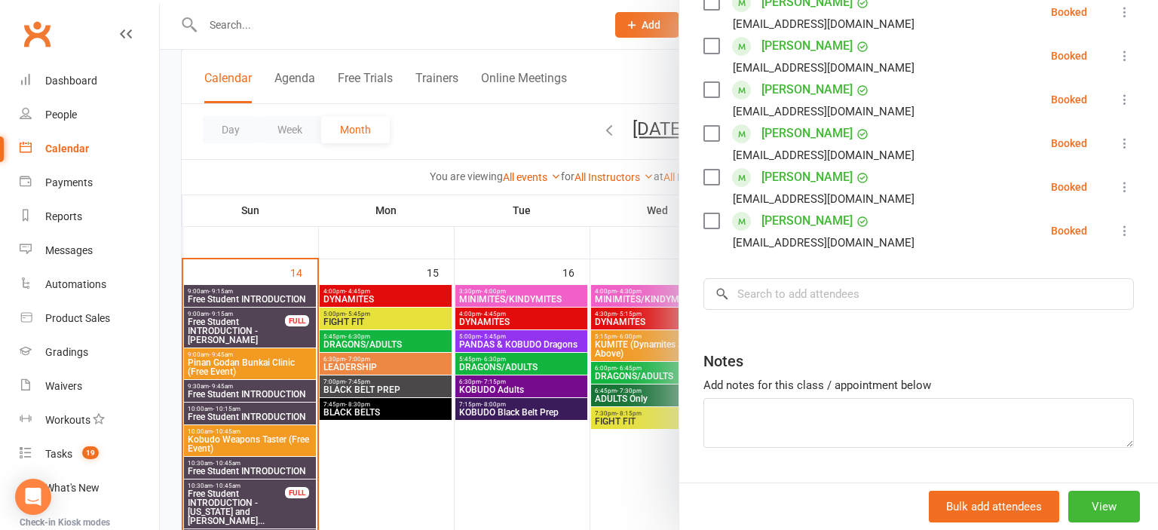
scroll to position [439, 0]
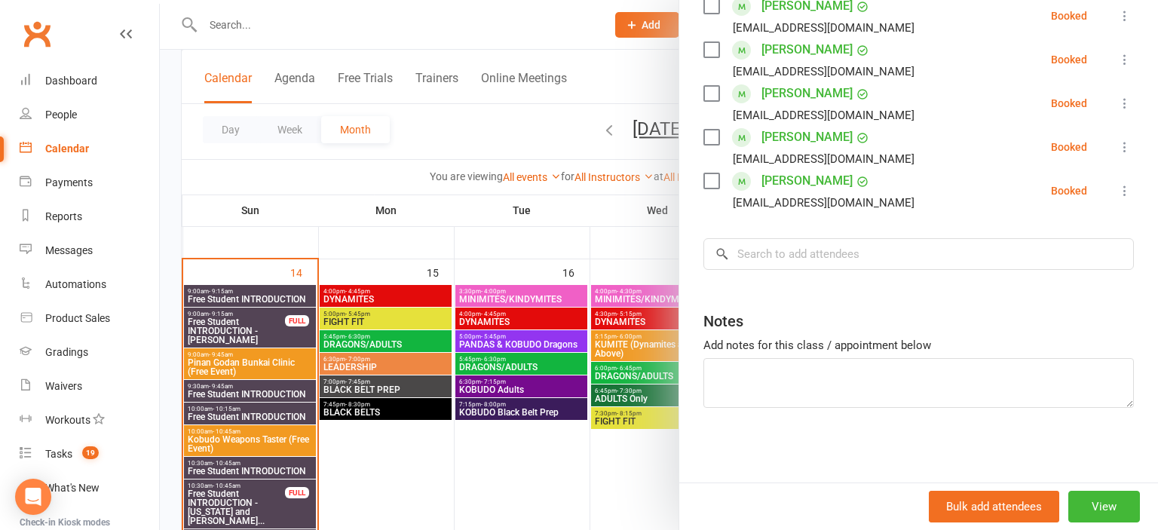
click at [601, 458] on div at bounding box center [659, 265] width 998 height 530
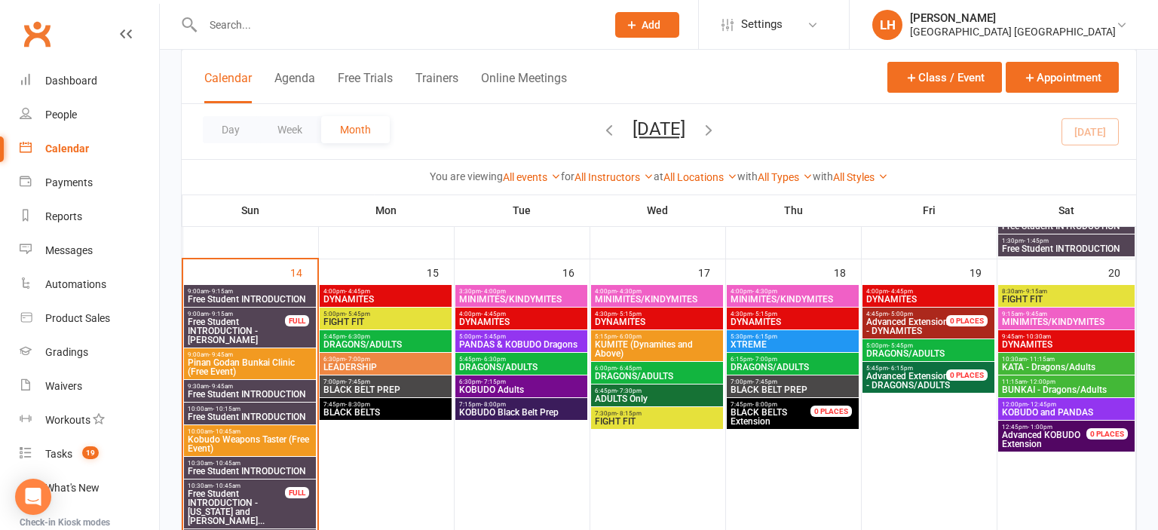
click at [813, 297] on span "MINIMITES/KINDYMITES" at bounding box center [793, 299] width 126 height 9
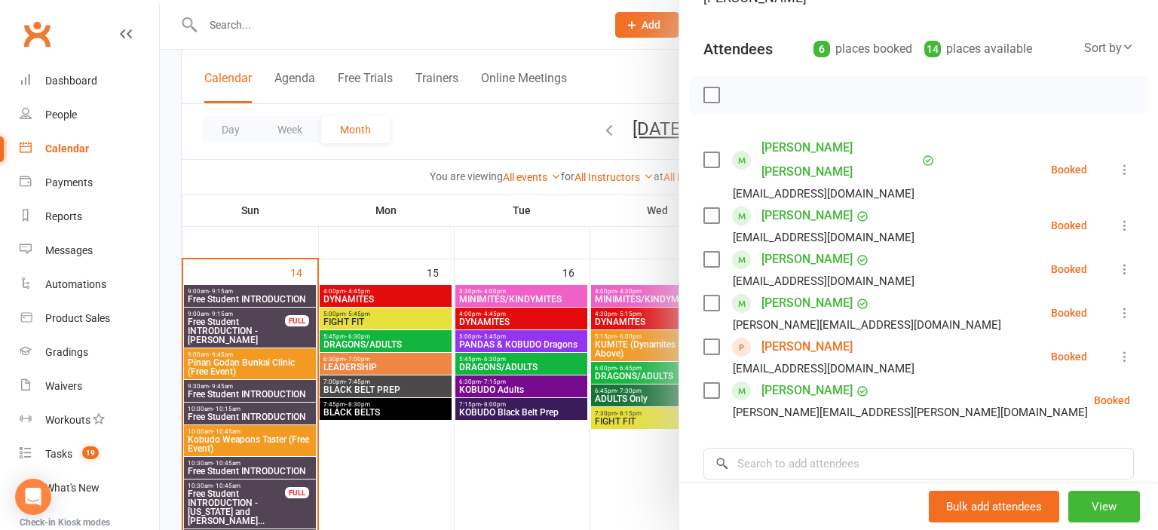
scroll to position [250, 0]
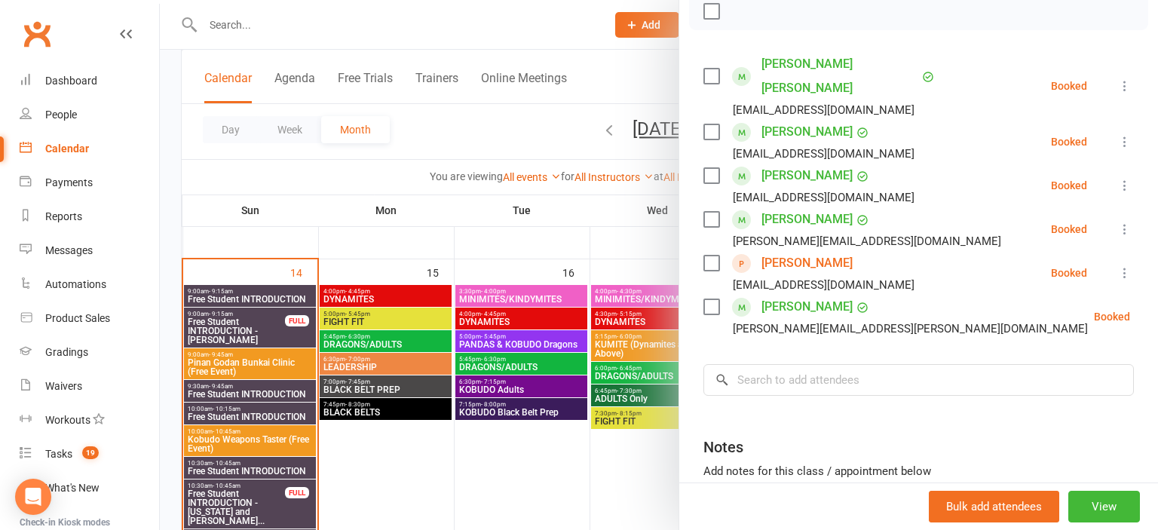
click at [584, 434] on div at bounding box center [659, 265] width 998 height 530
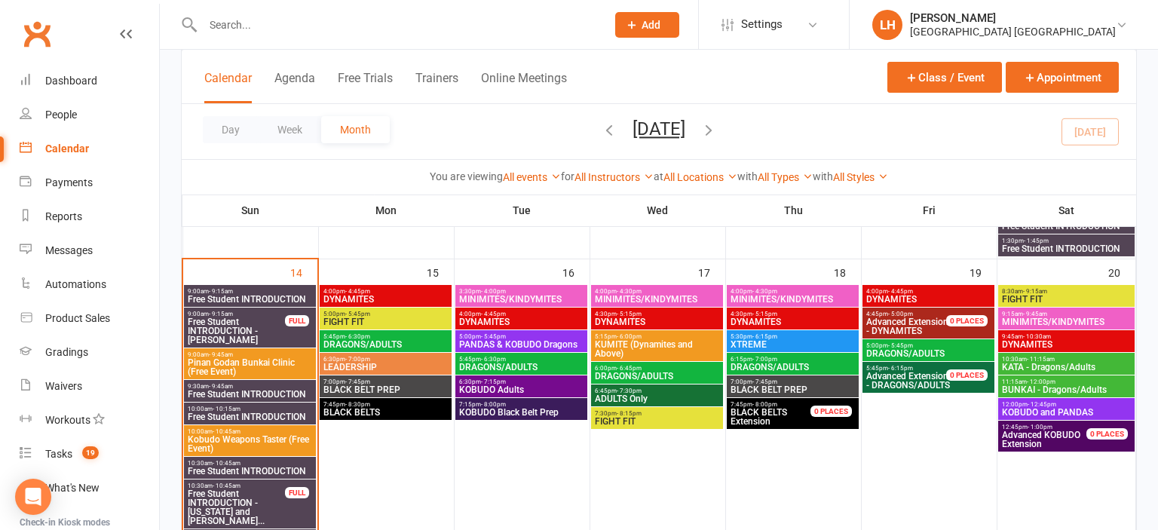
click at [767, 365] on span "DRAGONS/ADULTS" at bounding box center [793, 367] width 126 height 9
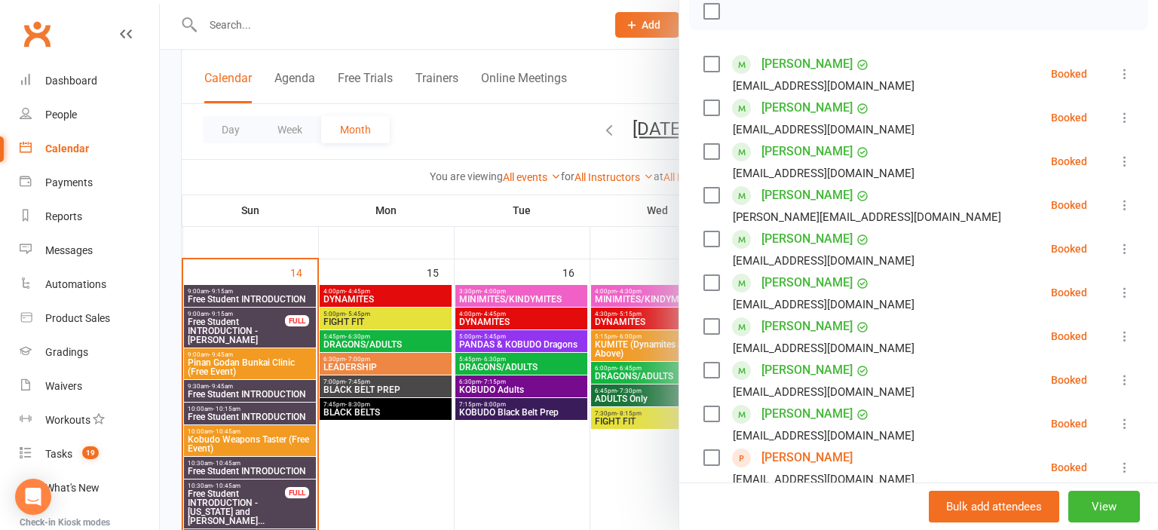
scroll to position [499, 0]
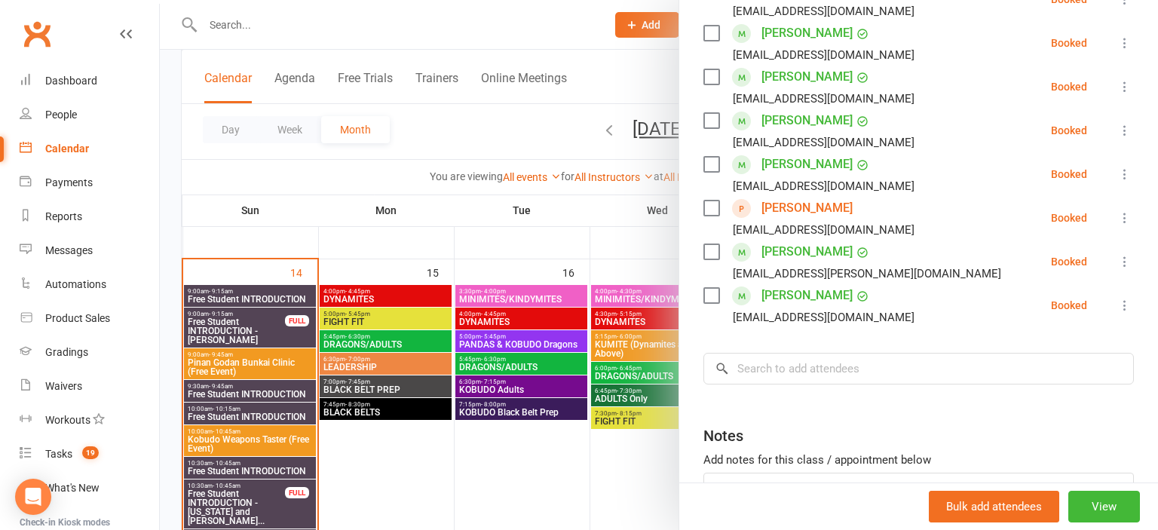
click at [611, 442] on div at bounding box center [659, 265] width 998 height 530
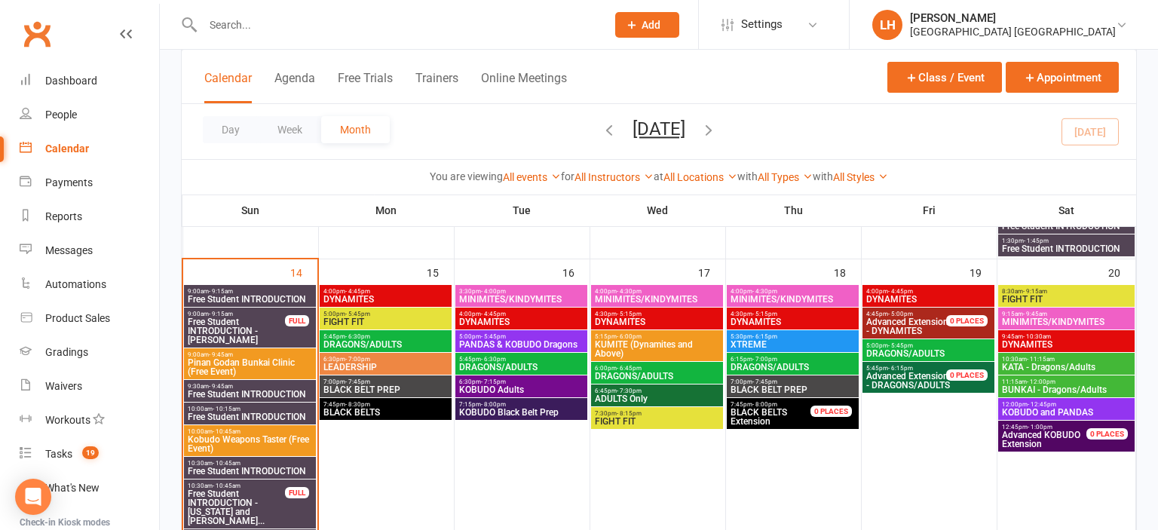
click at [927, 349] on span "DRAGONS/ADULTS" at bounding box center [928, 353] width 126 height 9
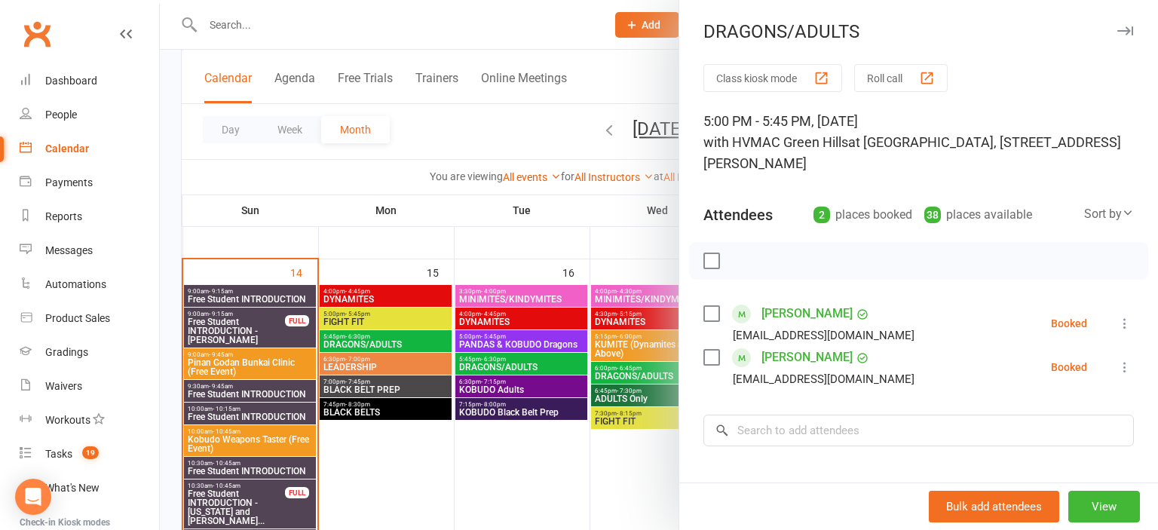
click at [567, 448] on div at bounding box center [659, 265] width 998 height 530
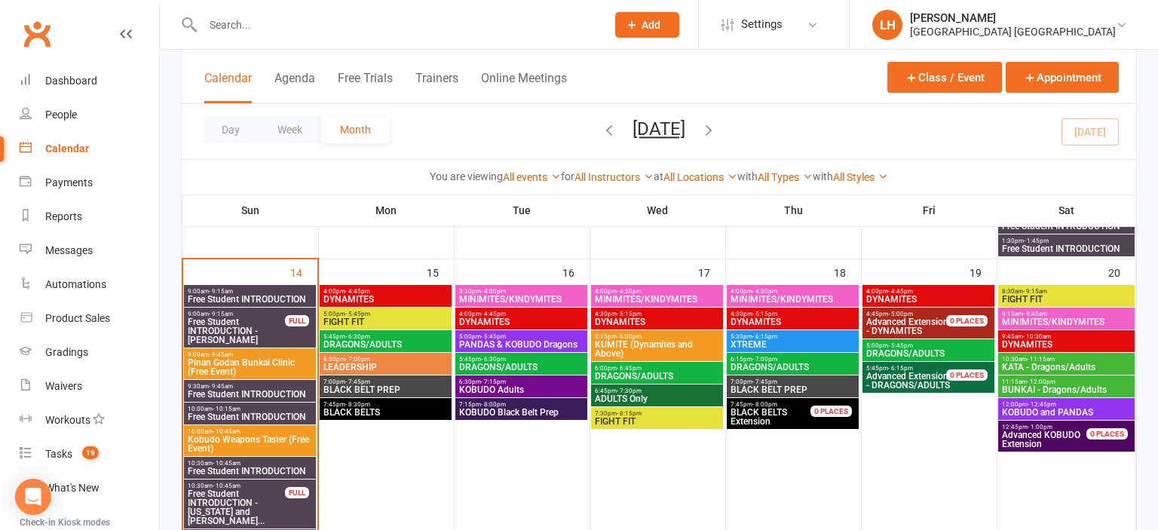
click at [758, 366] on span "DRAGONS/ADULTS" at bounding box center [793, 367] width 126 height 9
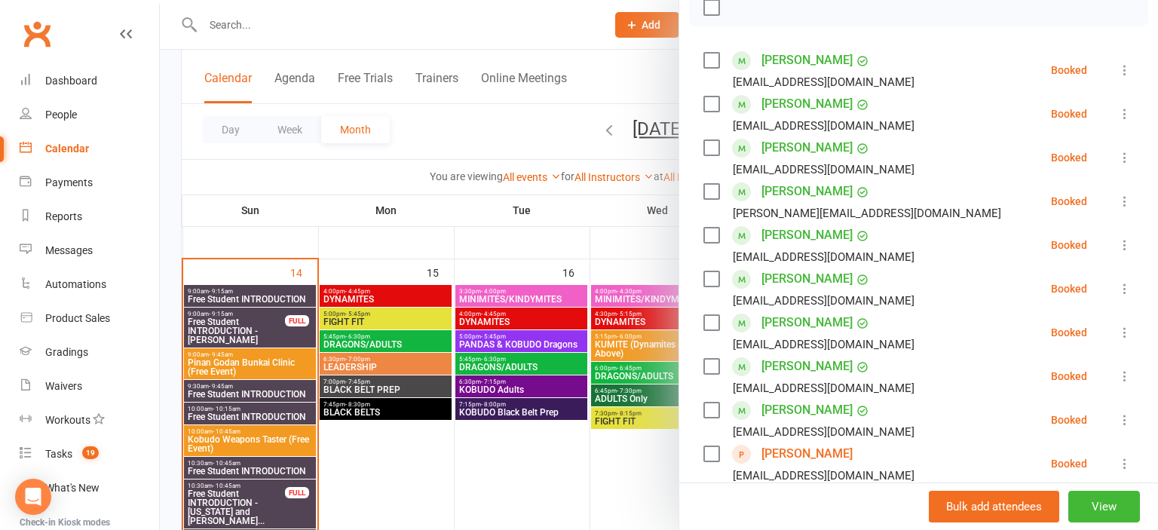
scroll to position [416, 0]
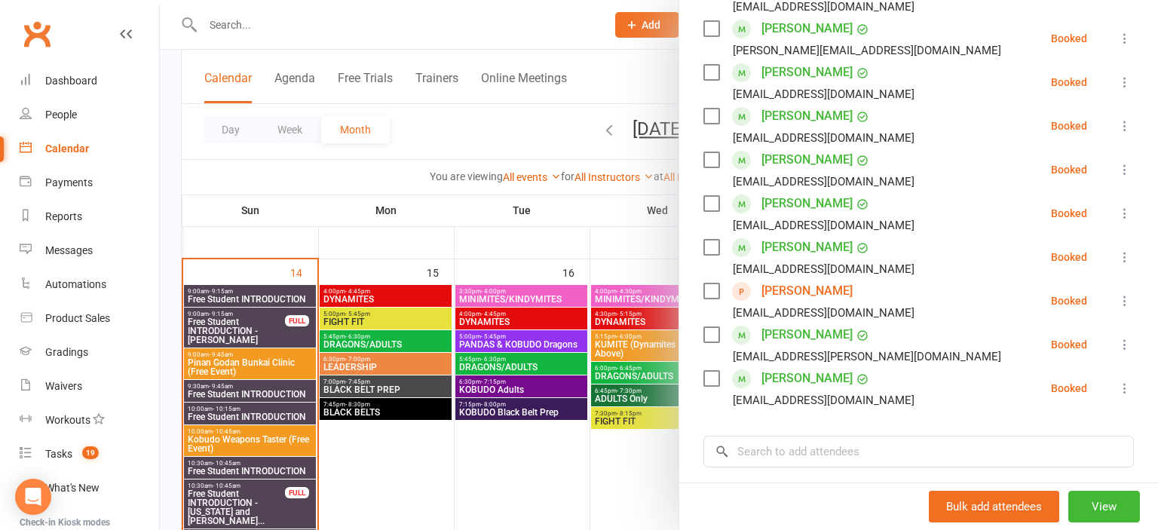
click at [599, 451] on div at bounding box center [659, 265] width 998 height 530
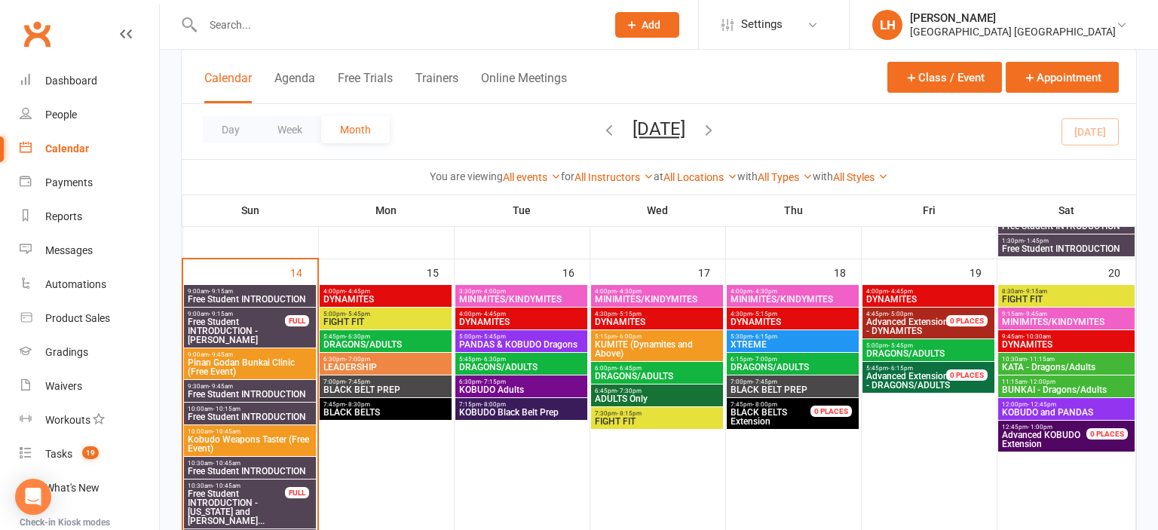
click at [843, 315] on span "4:30pm - 5:15pm" at bounding box center [793, 314] width 126 height 7
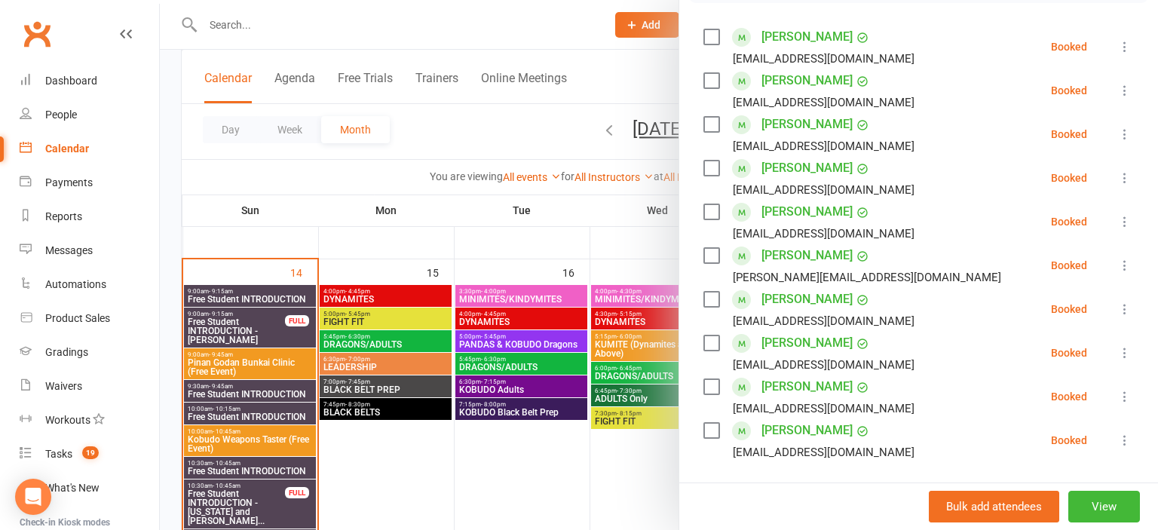
scroll to position [27, 0]
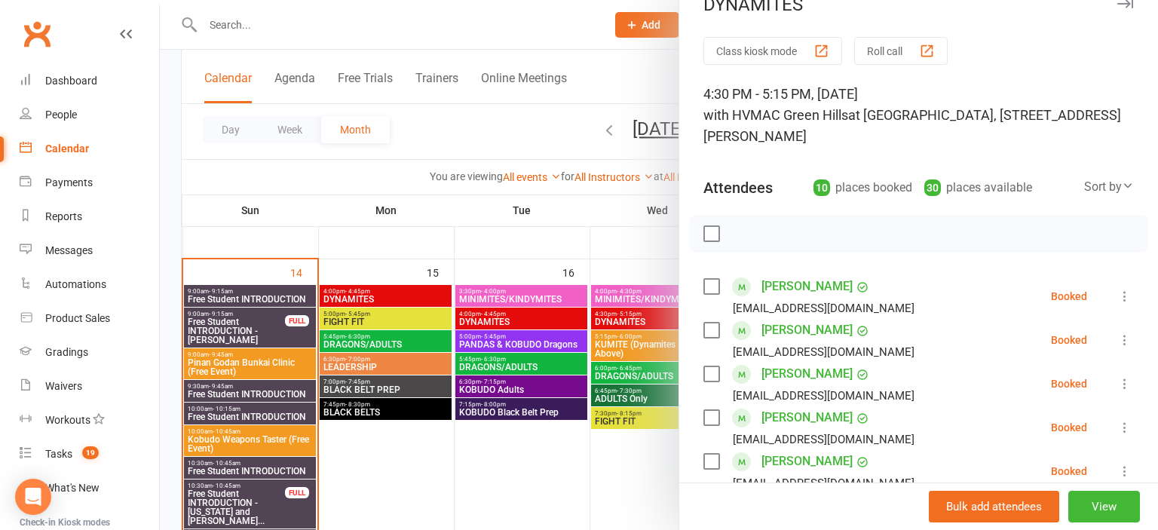
click at [626, 452] on div at bounding box center [659, 265] width 998 height 530
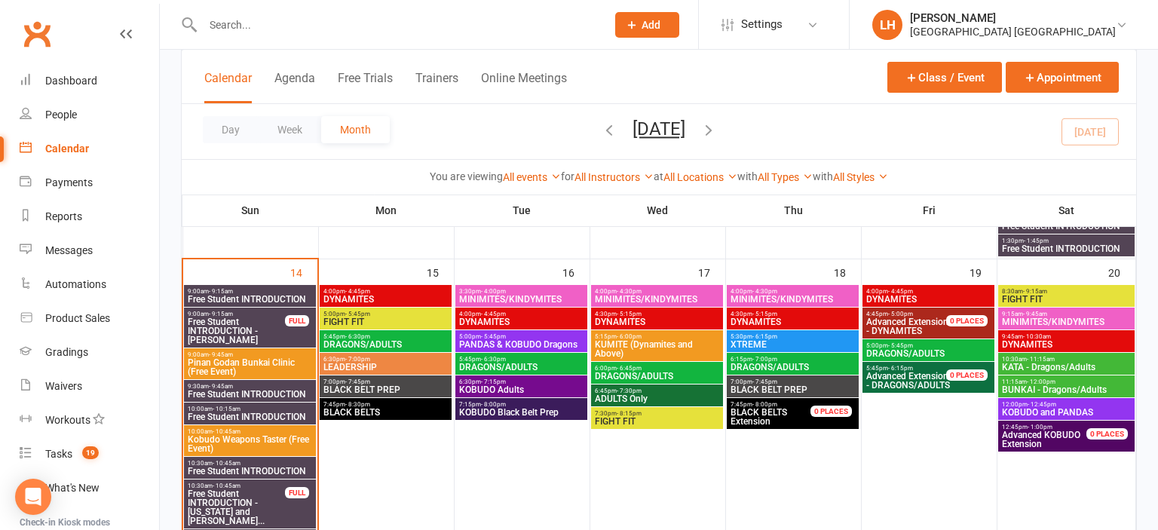
click at [920, 299] on span "DYNAMITES" at bounding box center [928, 299] width 126 height 9
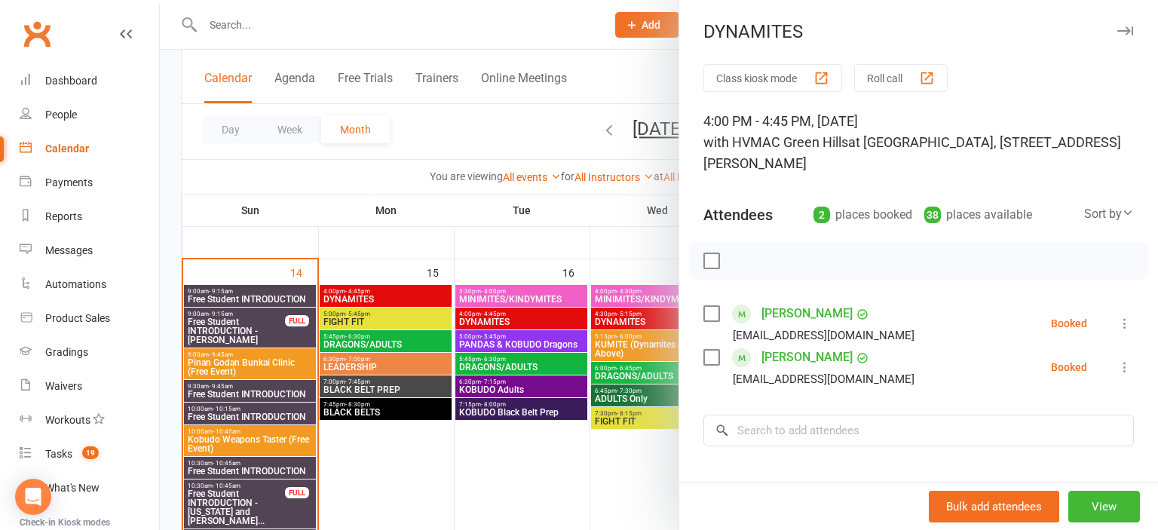
click at [477, 430] on div at bounding box center [659, 265] width 998 height 530
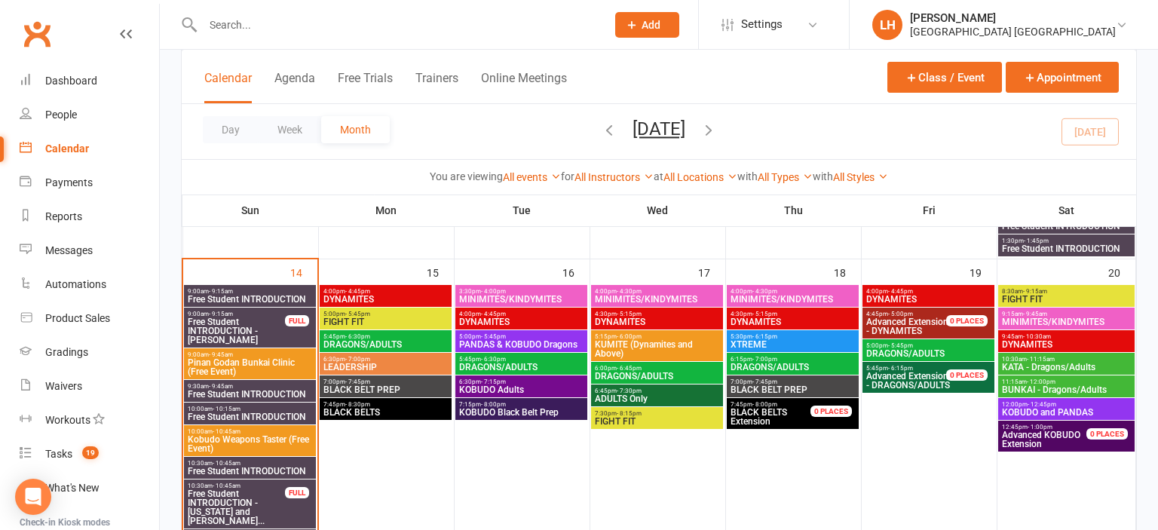
click at [944, 353] on span "DRAGONS/ADULTS" at bounding box center [928, 353] width 126 height 9
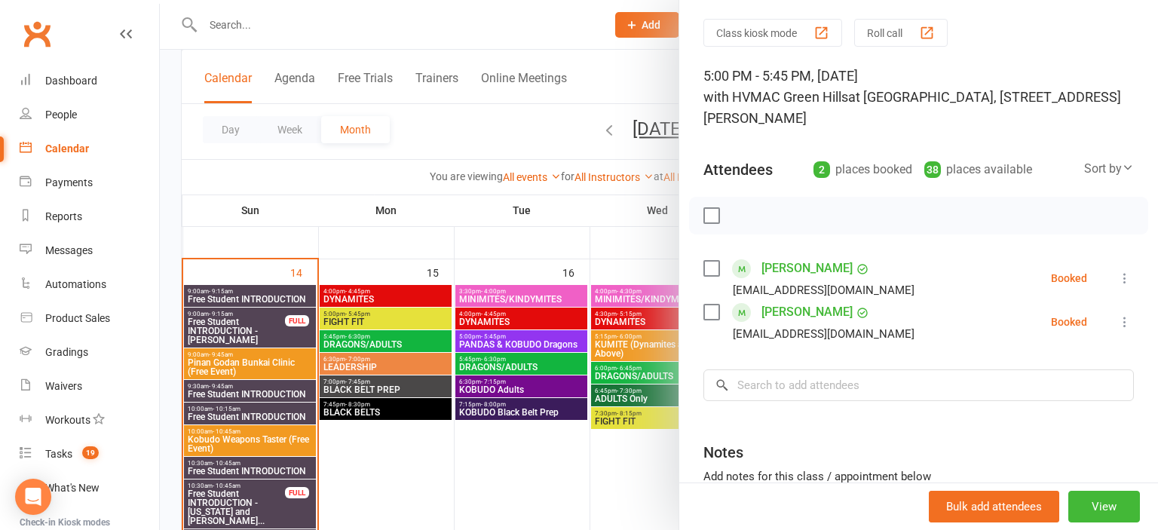
scroll to position [83, 0]
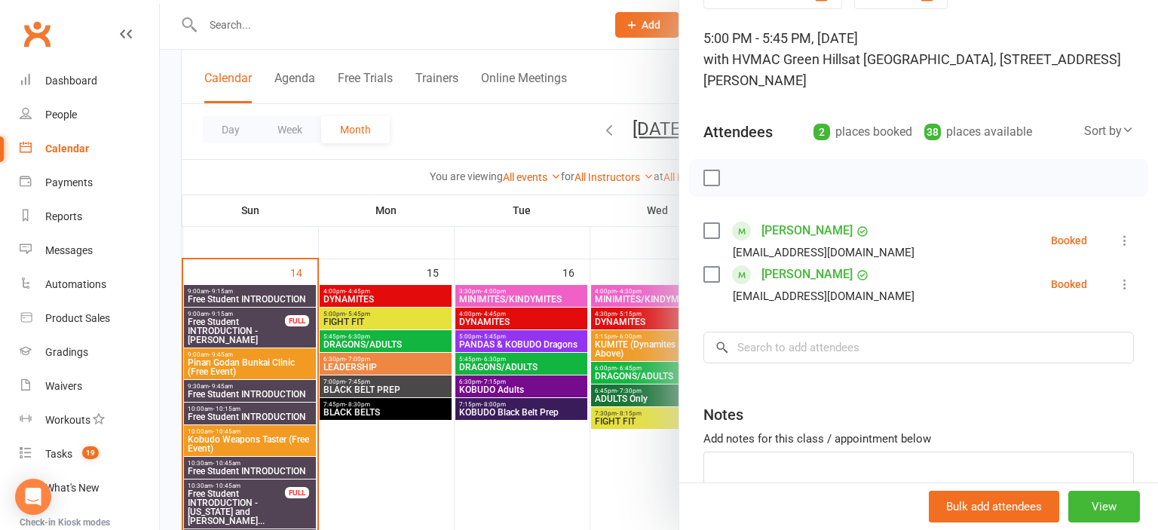
drag, startPoint x: 565, startPoint y: 493, endPoint x: 766, endPoint y: 433, distance: 209.2
click at [567, 490] on div at bounding box center [659, 265] width 998 height 530
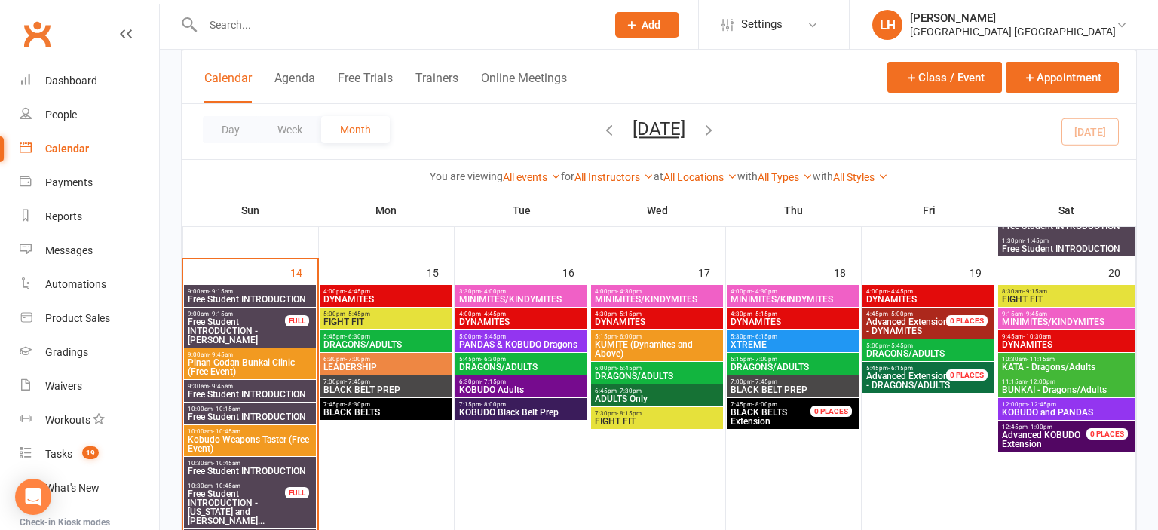
click at [1073, 319] on span "MINIMITES/KINDYMITES" at bounding box center [1066, 321] width 130 height 9
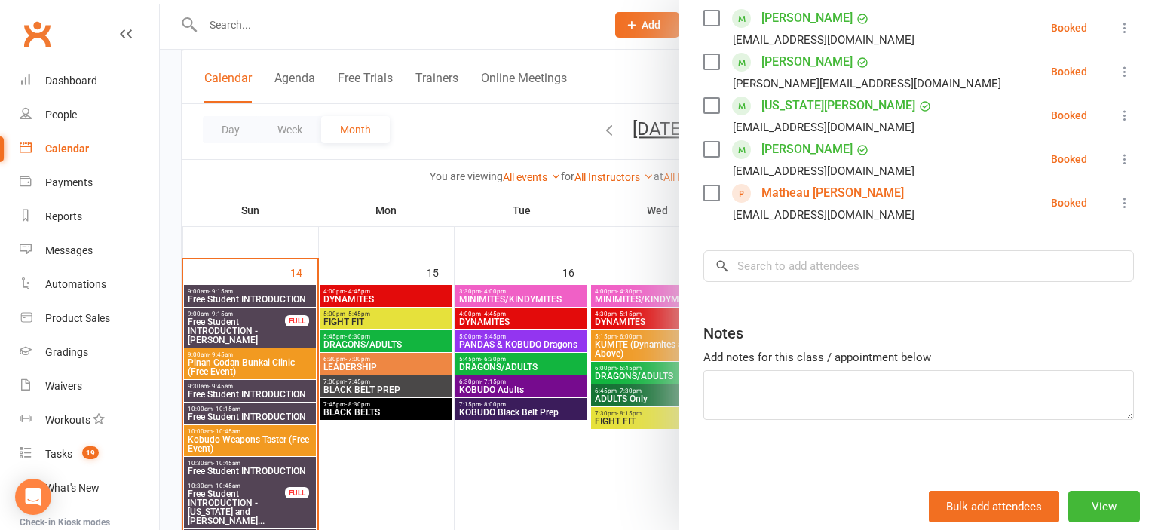
scroll to position [308, 0]
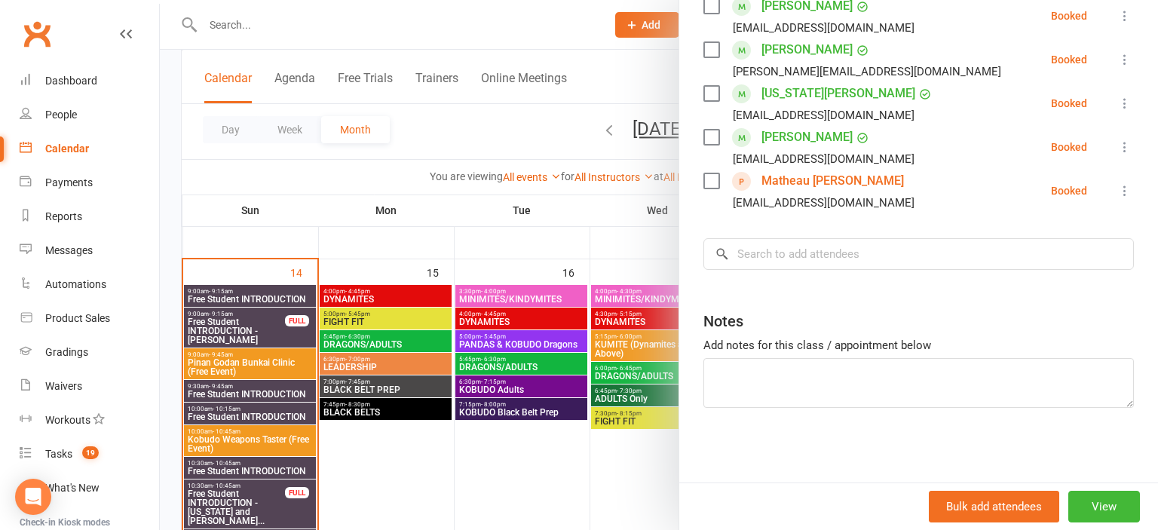
click at [572, 241] on div at bounding box center [659, 265] width 998 height 530
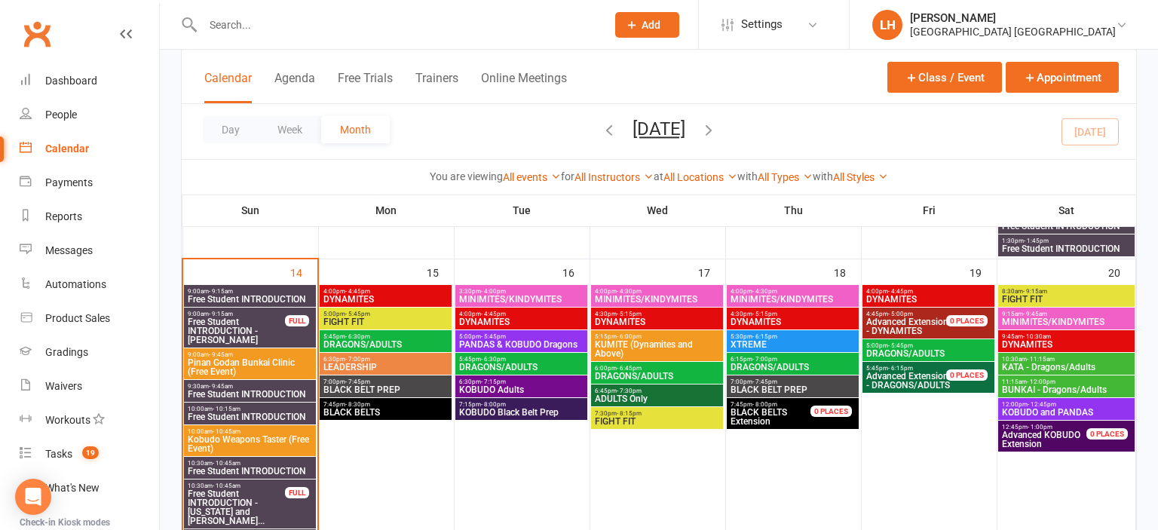
click at [1048, 347] on span "DYNAMITES" at bounding box center [1066, 344] width 130 height 9
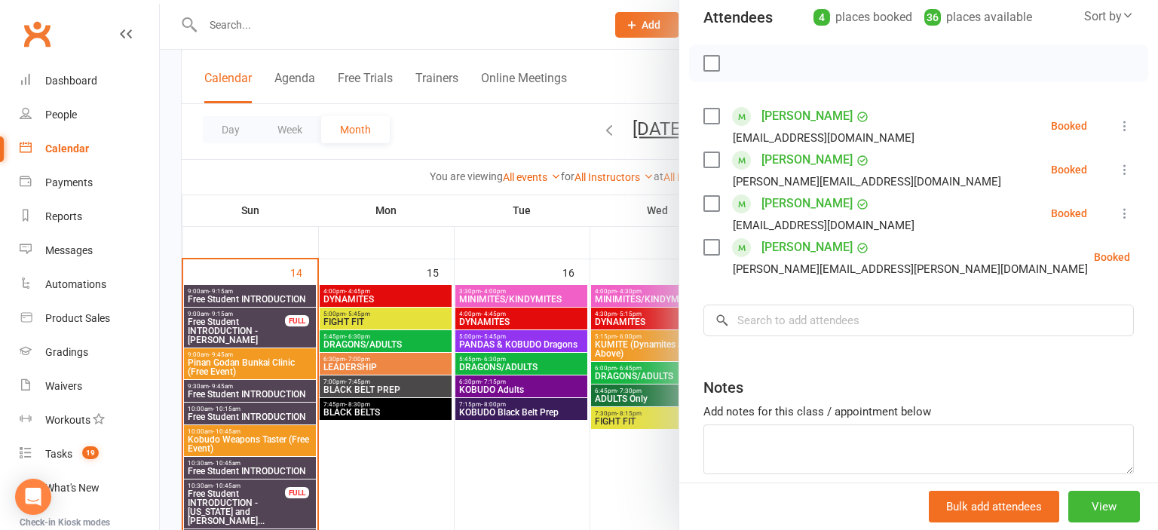
scroll to position [264, 0]
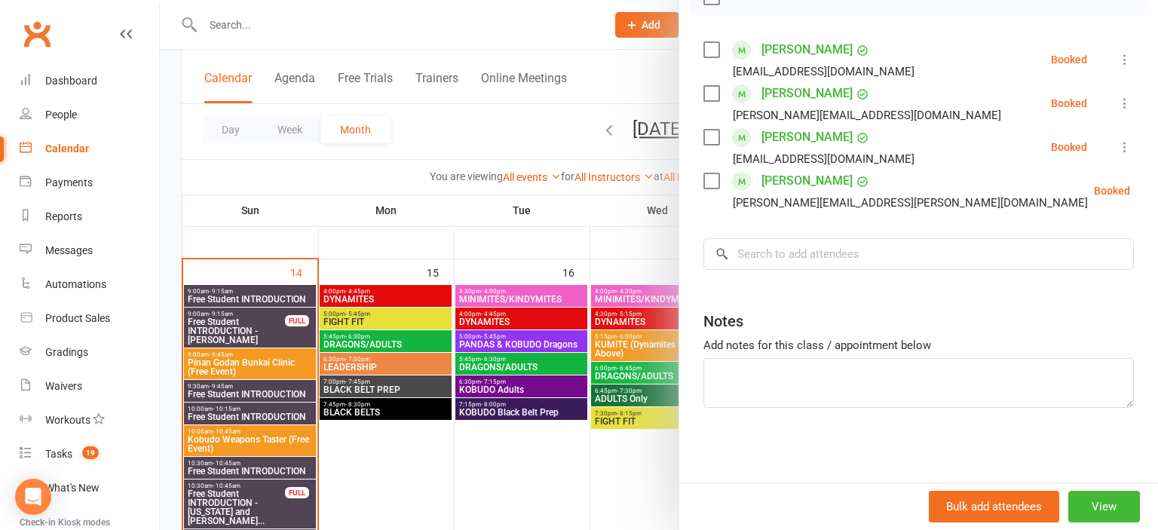
click at [513, 469] on div at bounding box center [659, 265] width 998 height 530
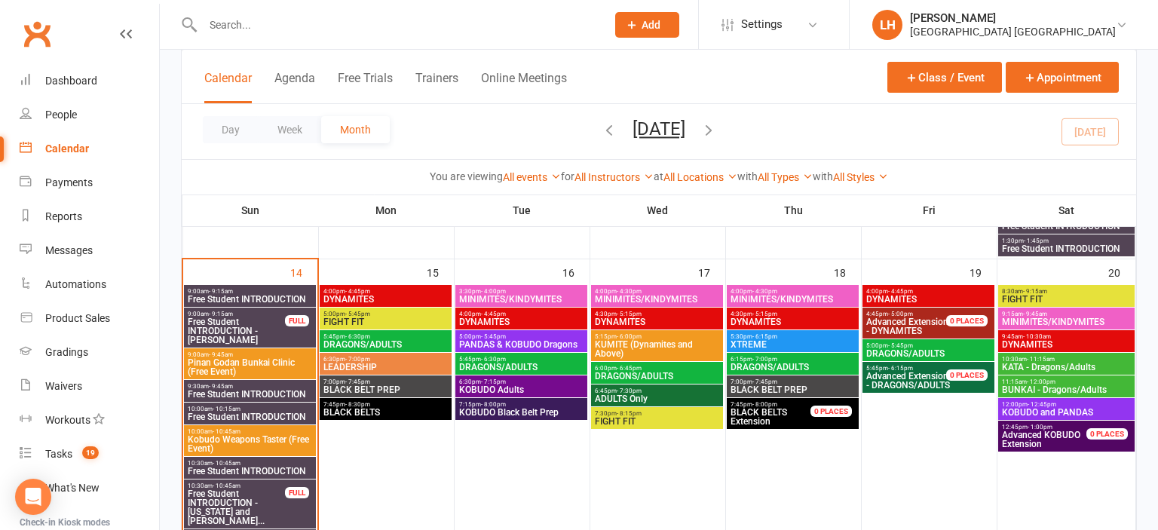
click at [1049, 372] on span "KATA - Dragons/Adults" at bounding box center [1066, 367] width 130 height 9
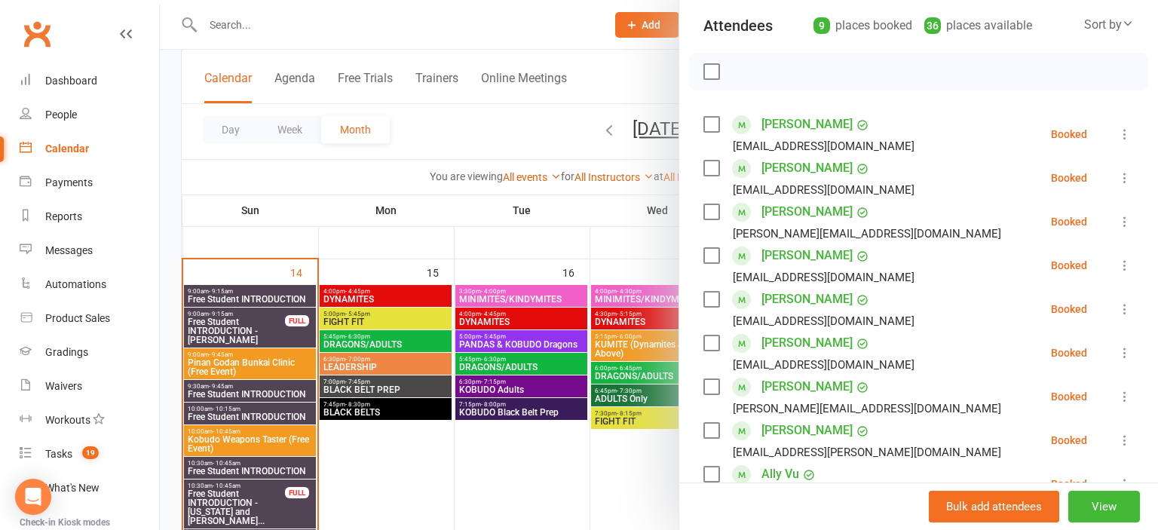
scroll to position [332, 0]
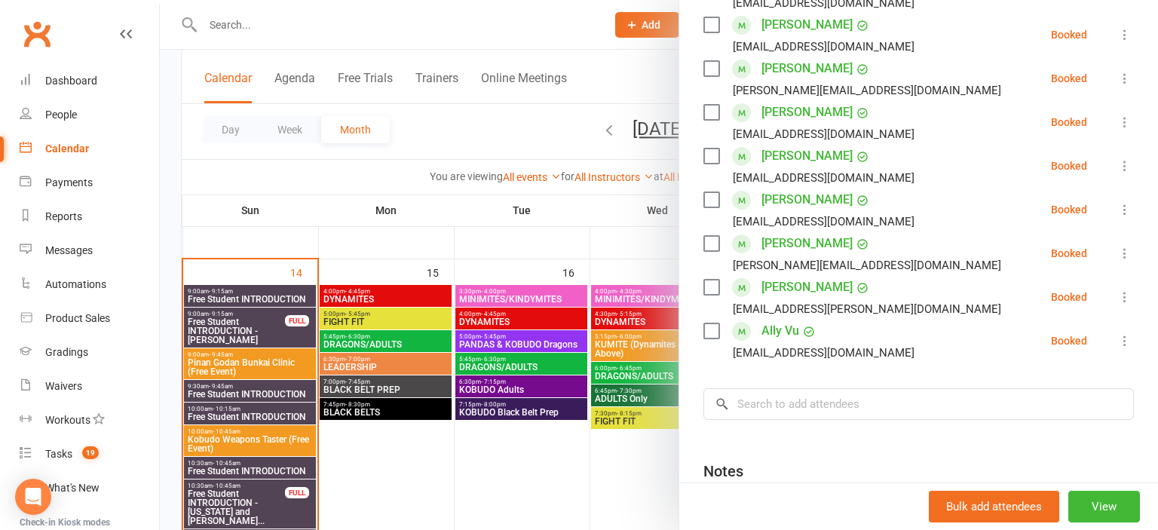
click at [559, 482] on div at bounding box center [659, 265] width 998 height 530
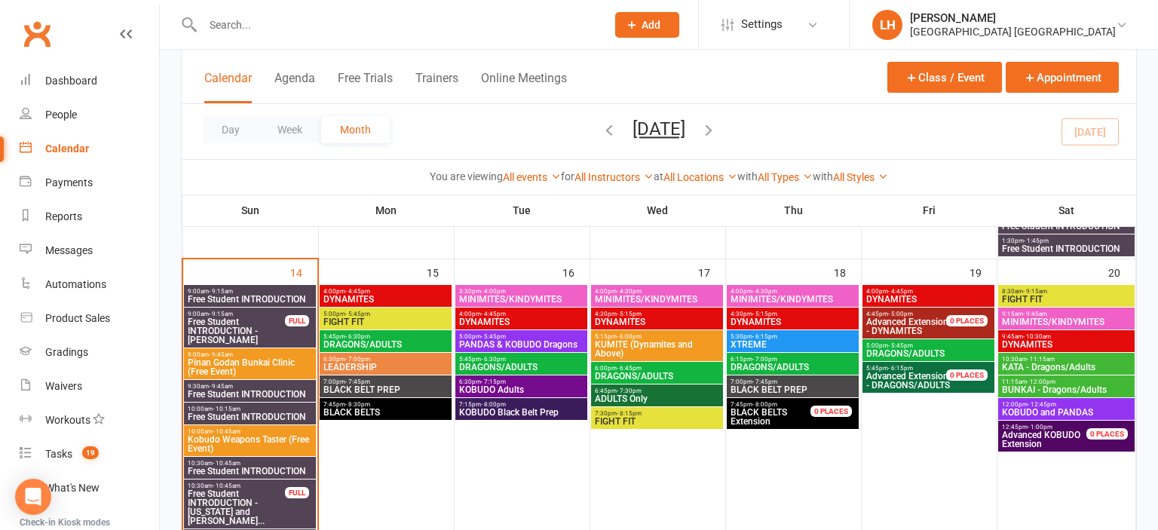
click at [1079, 381] on span "11:15am - 12:00pm" at bounding box center [1066, 381] width 130 height 7
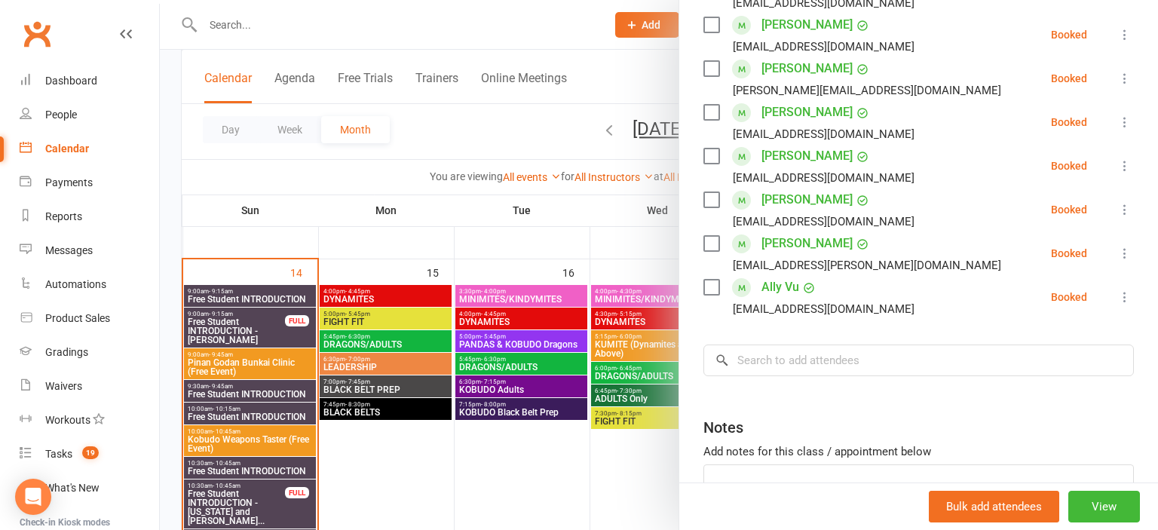
click at [605, 492] on div at bounding box center [659, 265] width 998 height 530
